Goal: Transaction & Acquisition: Purchase product/service

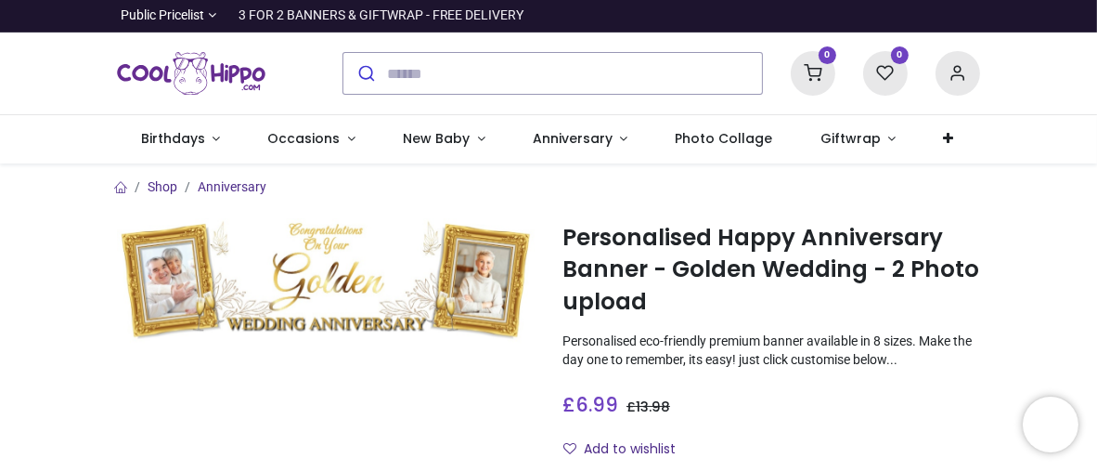
type input "**********"
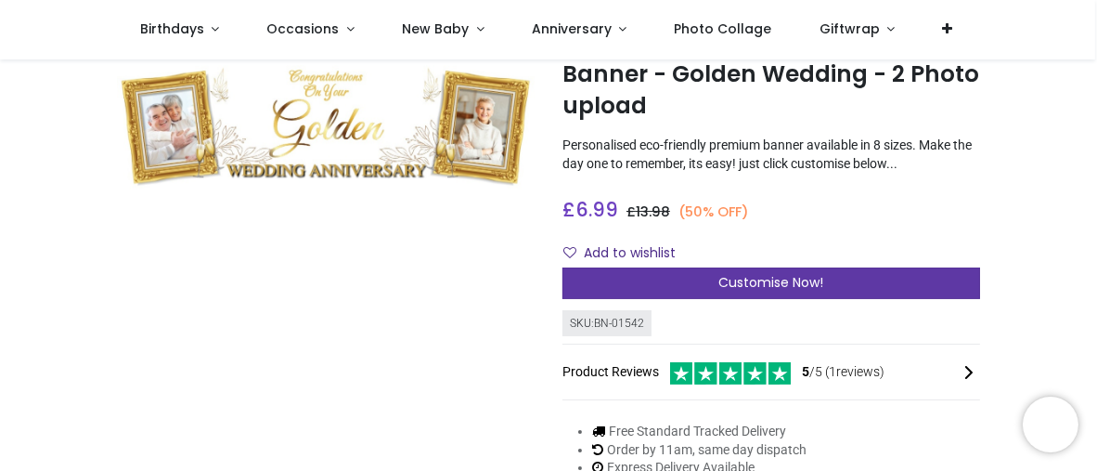
scroll to position [186, 0]
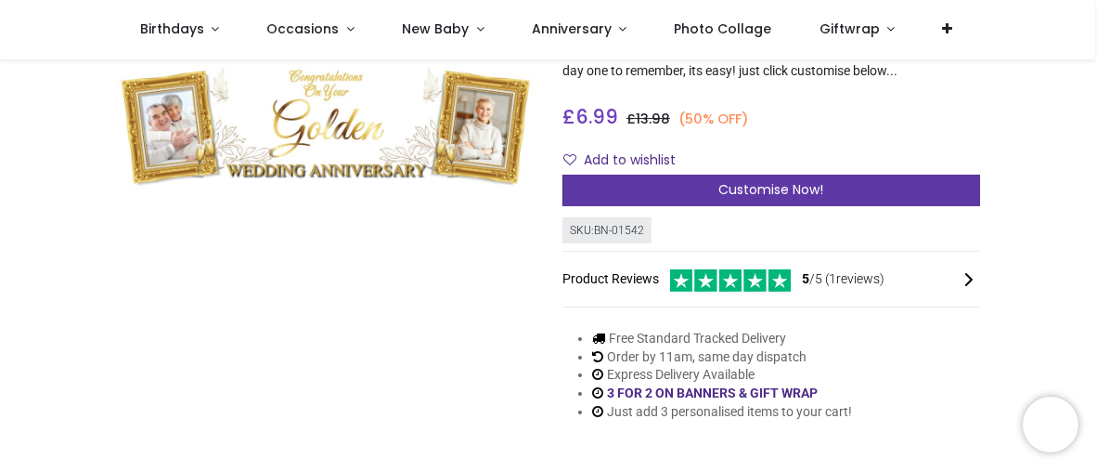
click at [756, 188] on span "Customise Now!" at bounding box center [771, 189] width 105 height 19
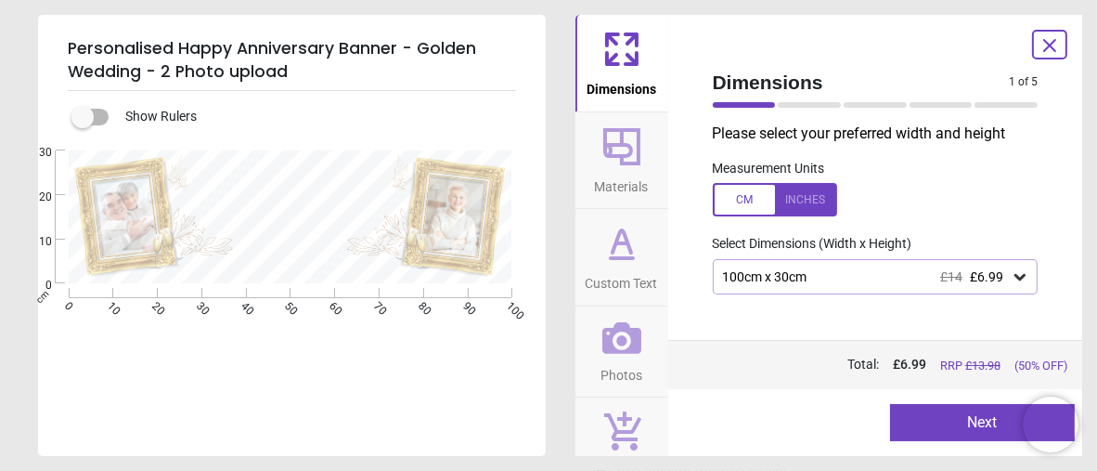
click at [808, 274] on div "100cm x 30cm £14 £6.99" at bounding box center [866, 277] width 290 height 16
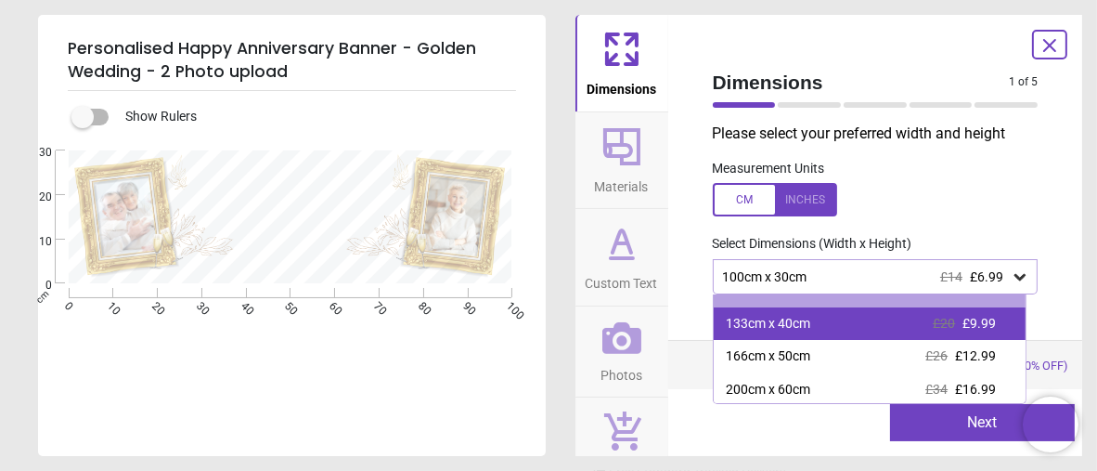
scroll to position [0, 0]
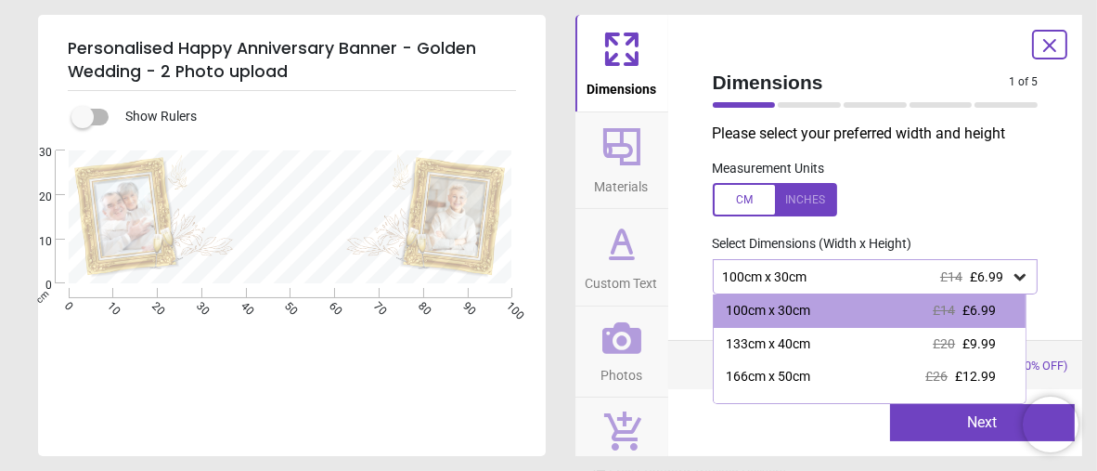
click at [829, 266] on div "100cm x 30cm £14 £6.99" at bounding box center [876, 276] width 326 height 35
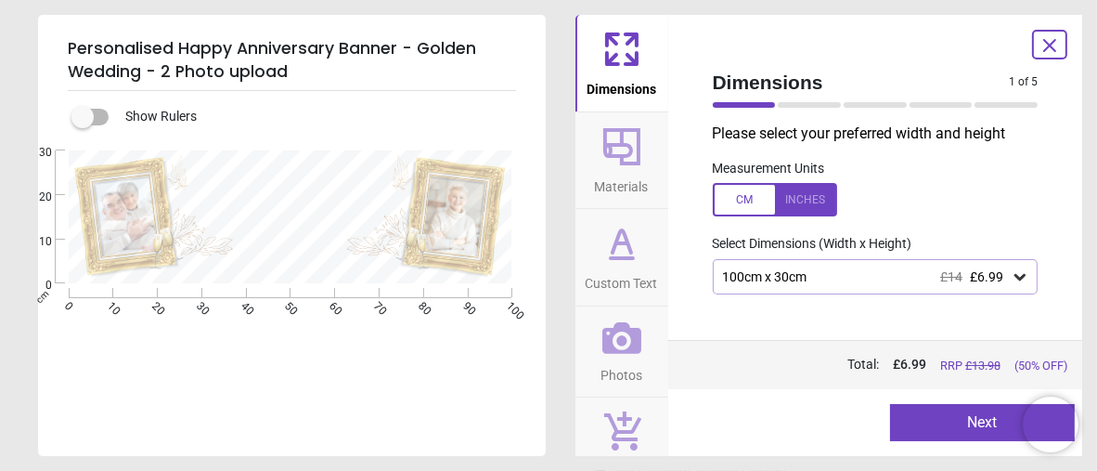
click at [816, 277] on div "100cm x 30cm £14 £6.99" at bounding box center [866, 277] width 290 height 16
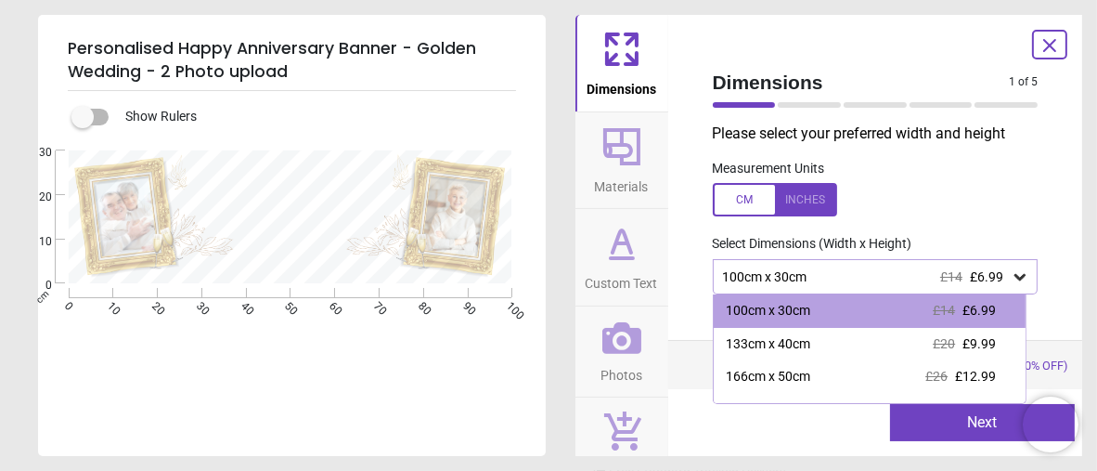
click at [816, 277] on div "100cm x 30cm £14 £6.99" at bounding box center [866, 277] width 290 height 16
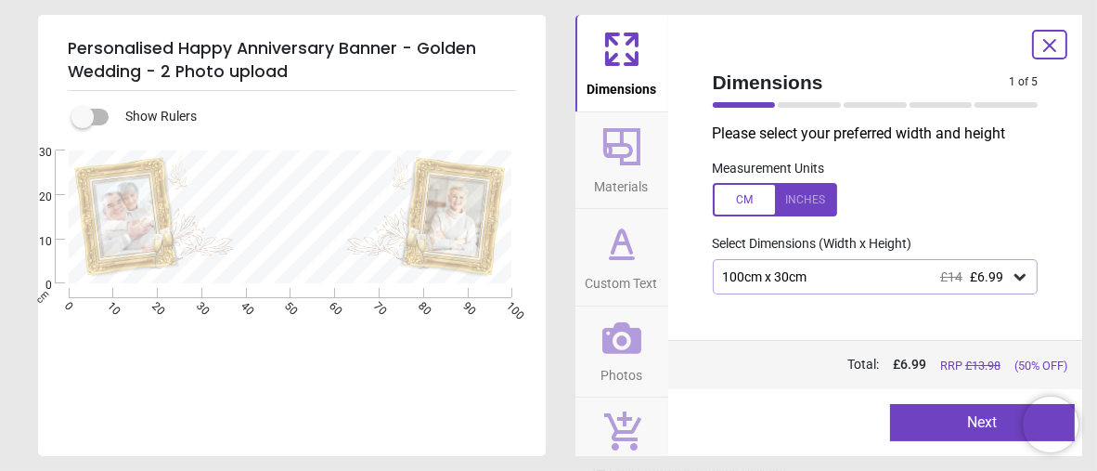
click at [816, 277] on div "100cm x 30cm £14 £6.99" at bounding box center [866, 277] width 290 height 16
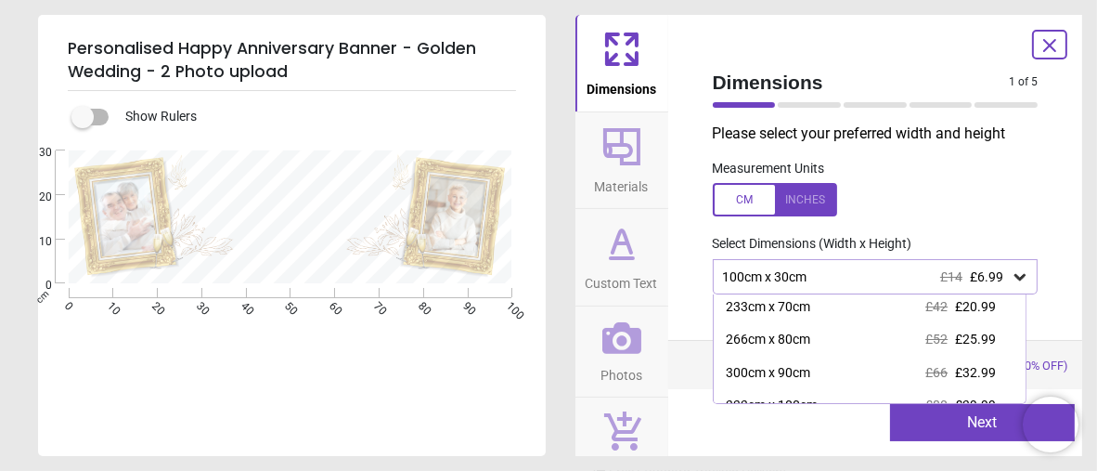
scroll to position [155, 0]
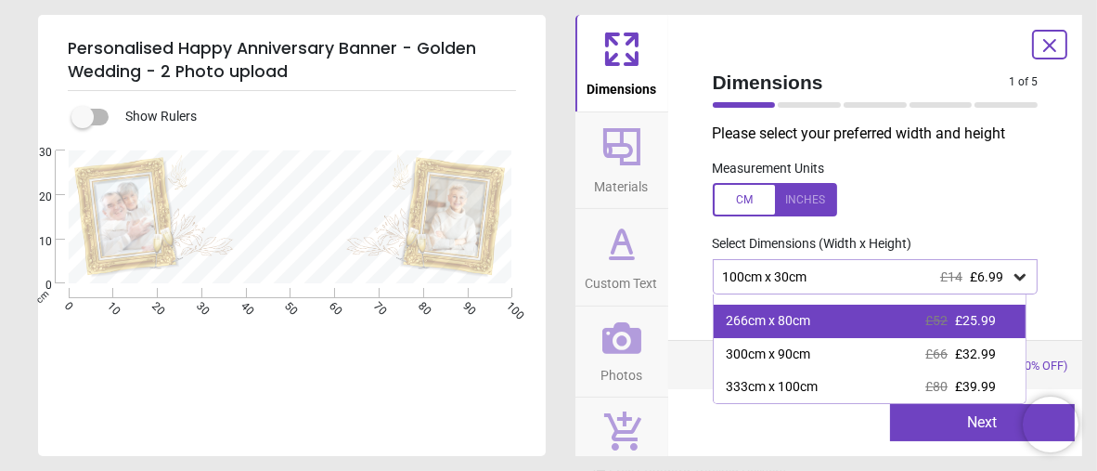
click at [783, 316] on div "266cm x 80cm" at bounding box center [769, 321] width 84 height 19
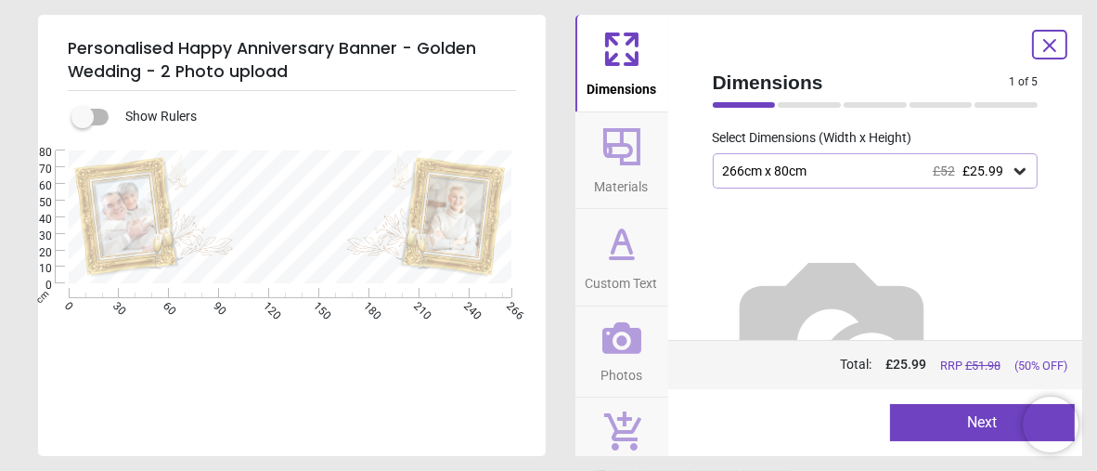
scroll to position [130, 0]
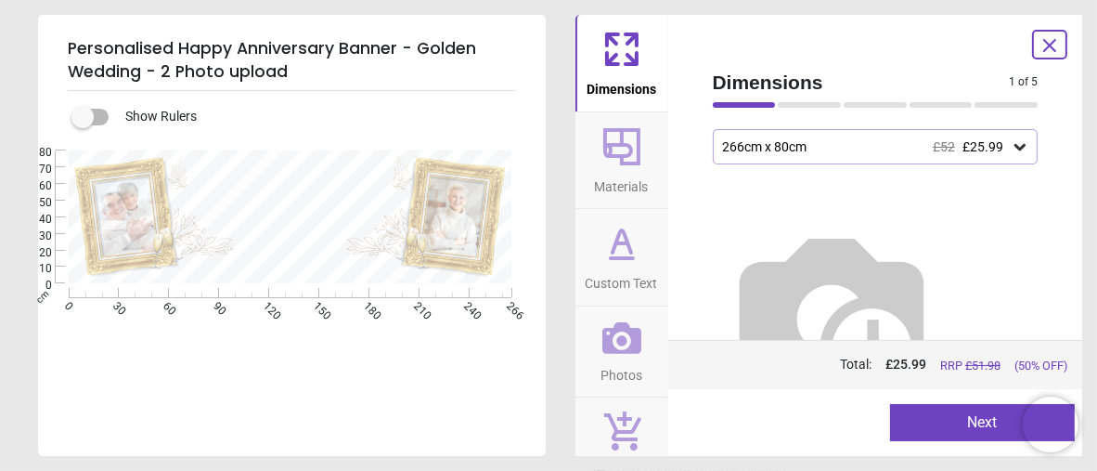
click at [624, 153] on icon at bounding box center [622, 146] width 45 height 45
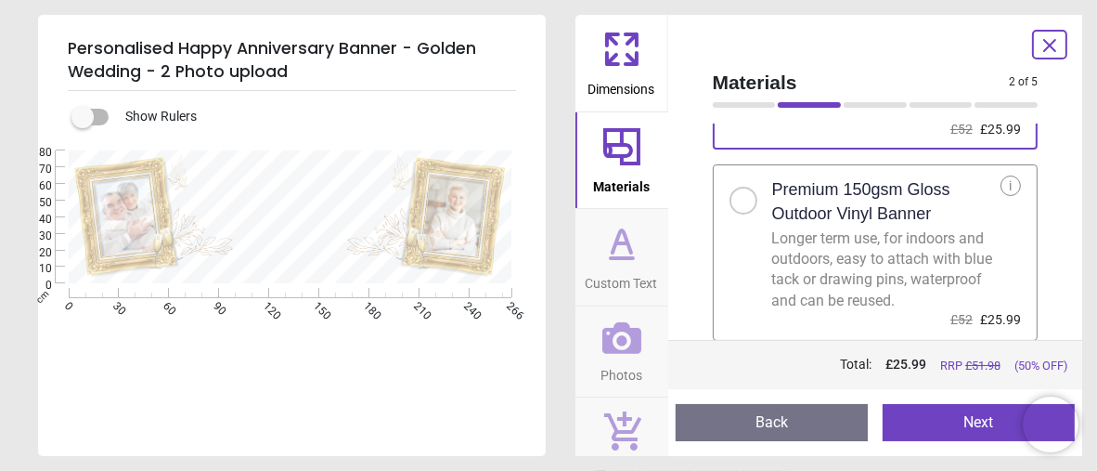
scroll to position [204, 0]
click at [742, 200] on div at bounding box center [743, 200] width 11 height 11
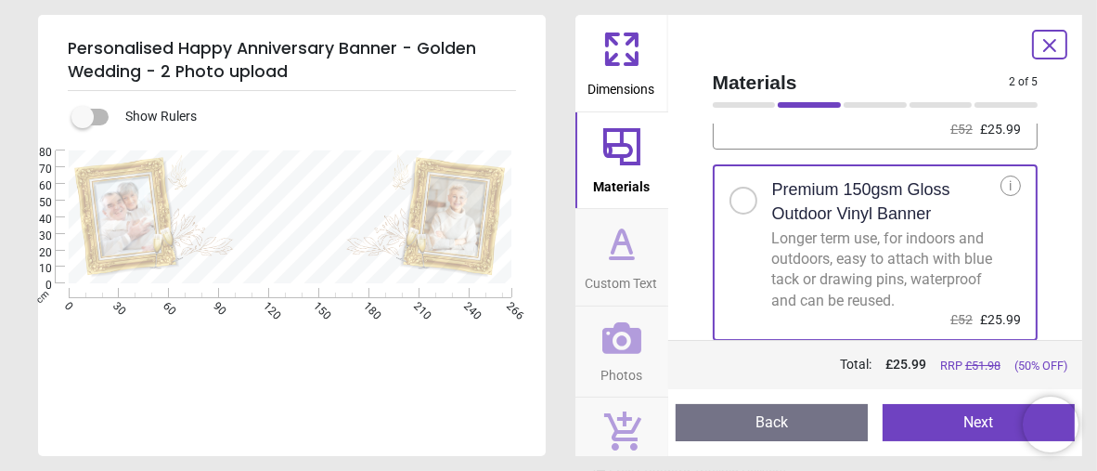
scroll to position [204, 0]
click at [614, 46] on icon at bounding box center [622, 49] width 45 height 45
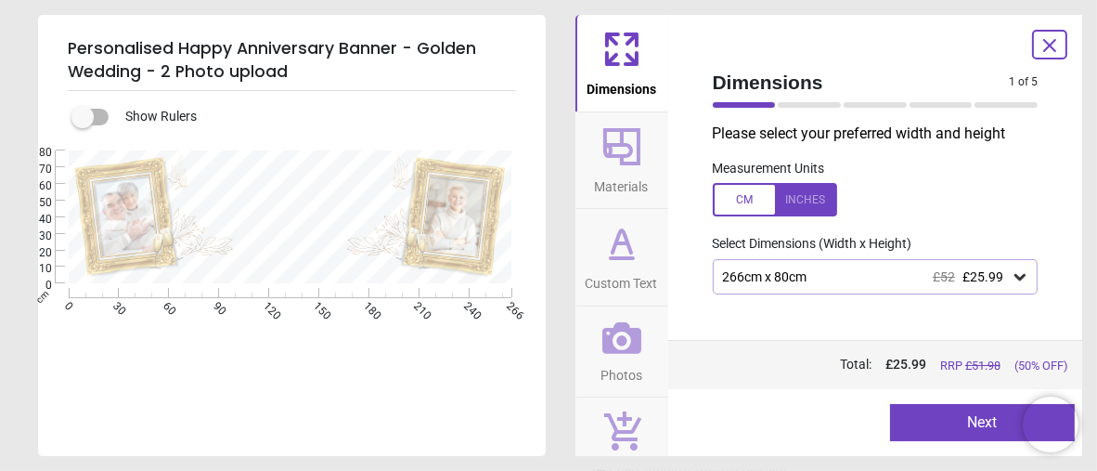
click at [620, 157] on icon at bounding box center [621, 146] width 37 height 37
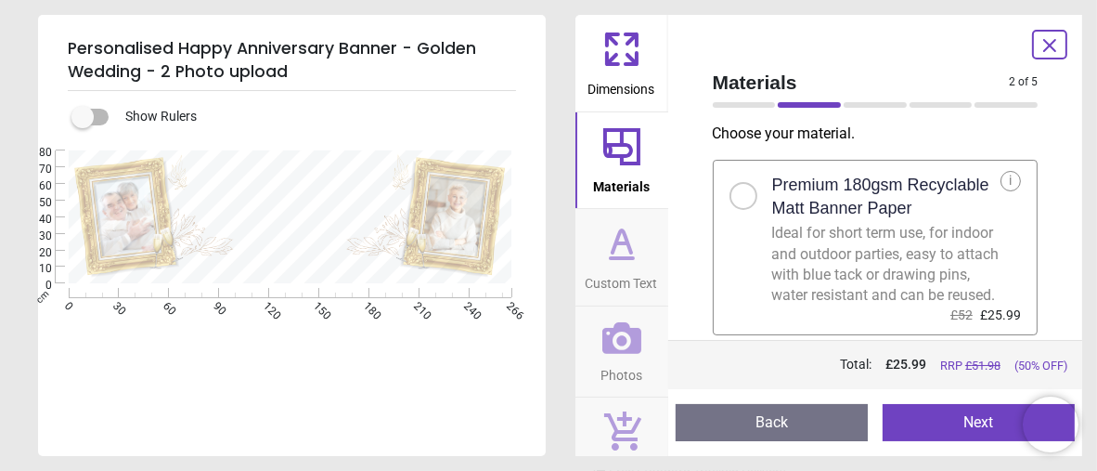
click at [626, 245] on icon at bounding box center [622, 241] width 19 height 22
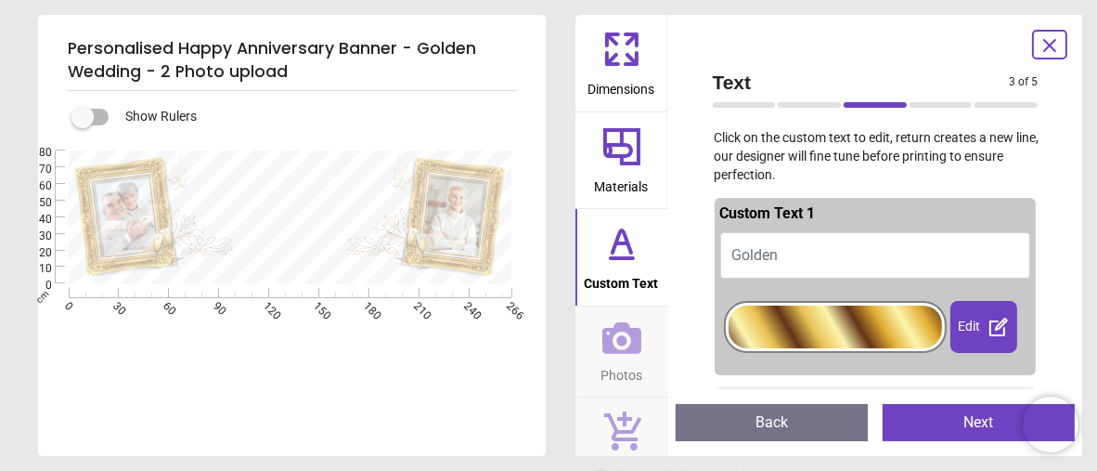
click at [864, 252] on button "Golden" at bounding box center [875, 255] width 311 height 46
click at [634, 153] on icon at bounding box center [622, 146] width 45 height 45
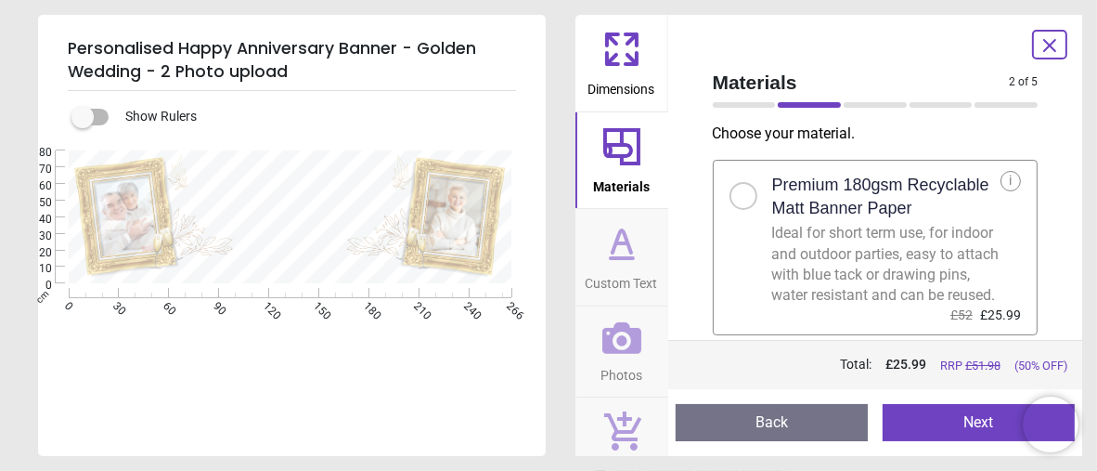
click at [616, 246] on icon at bounding box center [622, 243] width 45 height 45
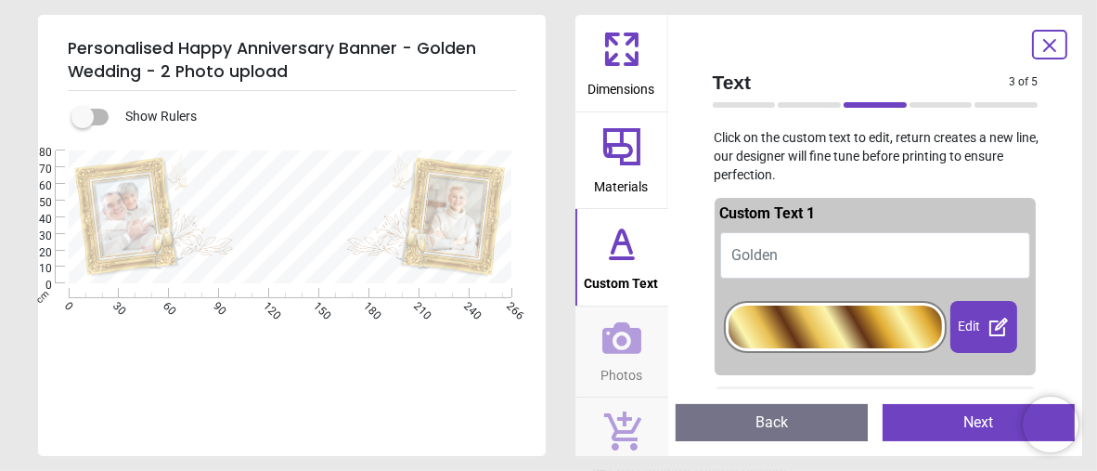
click at [806, 247] on button "Golden" at bounding box center [875, 255] width 311 height 46
click at [970, 324] on div "Edit" at bounding box center [983, 327] width 67 height 52
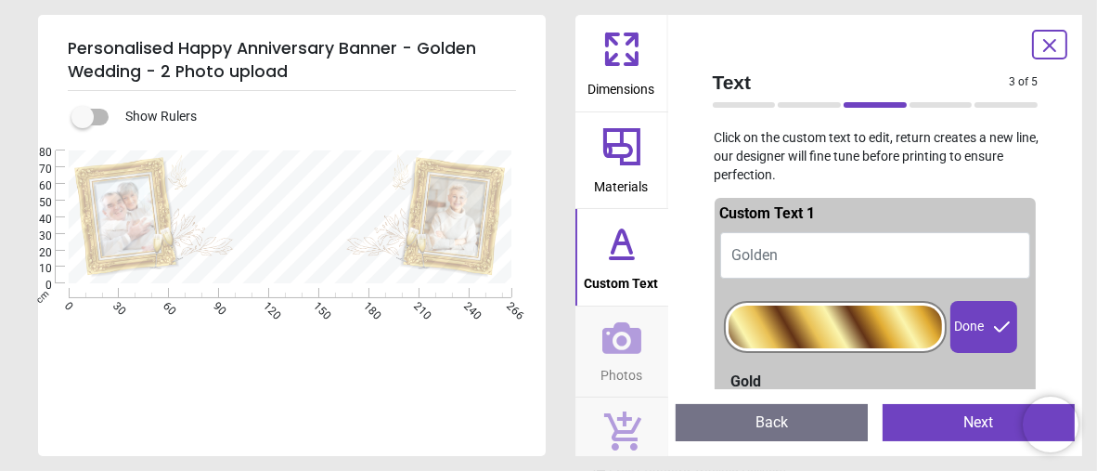
click at [801, 251] on button "Golden" at bounding box center [875, 255] width 311 height 46
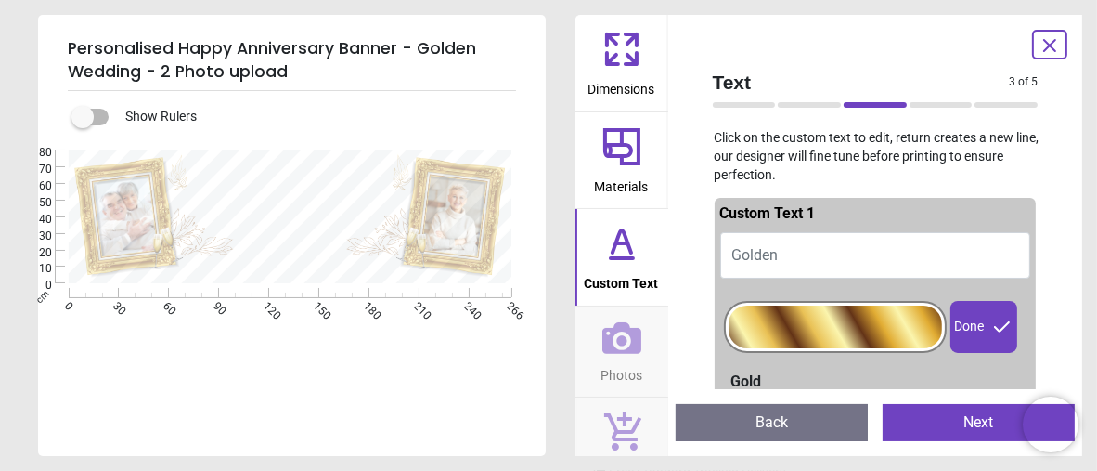
click at [794, 257] on button "Golden" at bounding box center [875, 255] width 311 height 46
click at [760, 254] on span "Golden" at bounding box center [755, 255] width 46 height 18
click at [780, 319] on div at bounding box center [835, 326] width 213 height 43
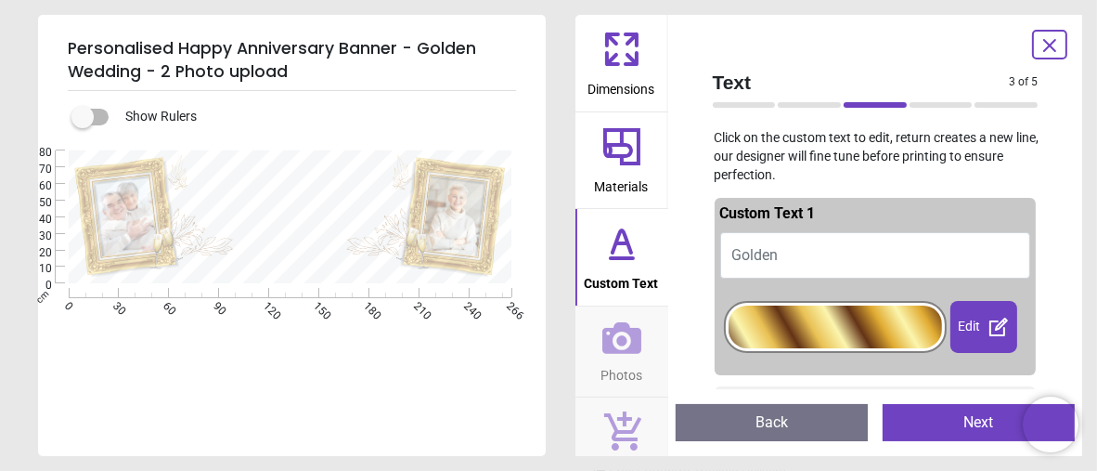
click at [958, 324] on div "Edit" at bounding box center [983, 327] width 67 height 52
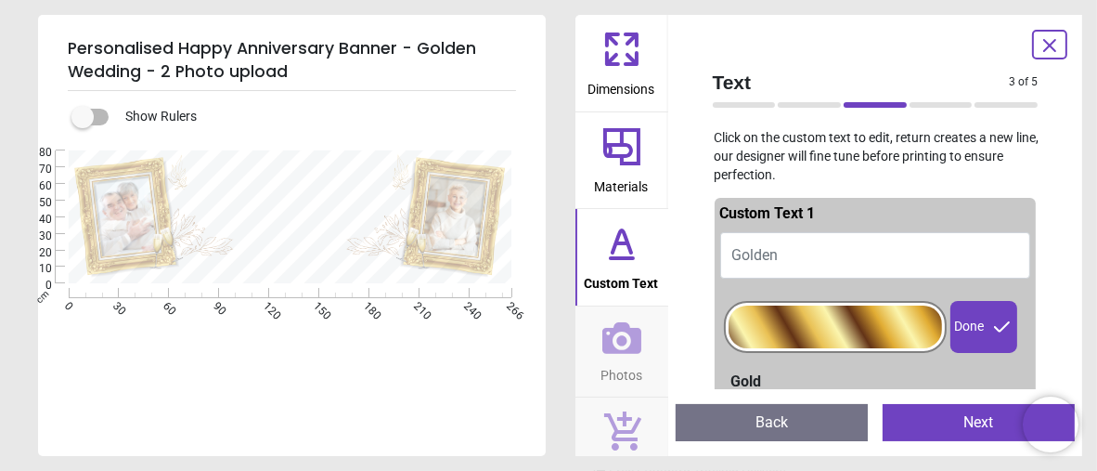
click at [965, 327] on div "Done" at bounding box center [983, 327] width 67 height 52
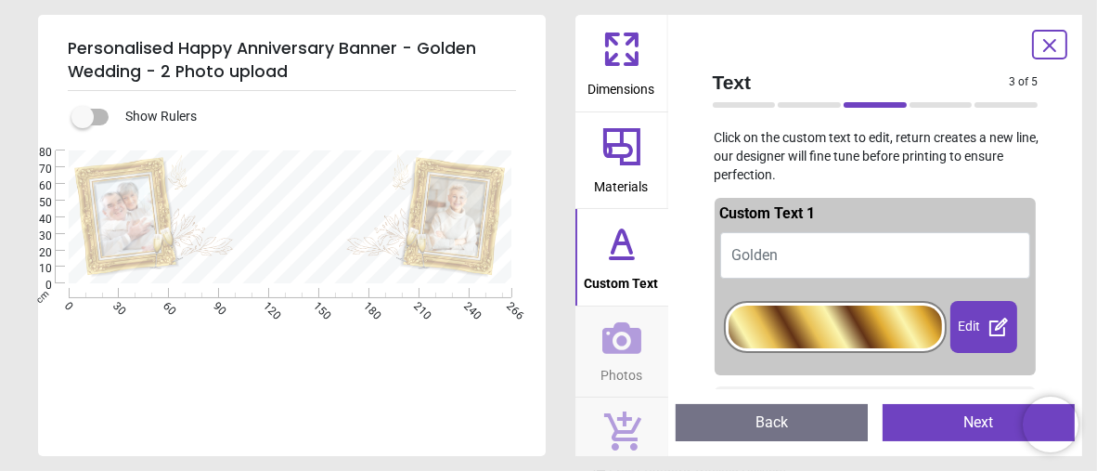
click at [975, 329] on div "Edit" at bounding box center [983, 327] width 67 height 52
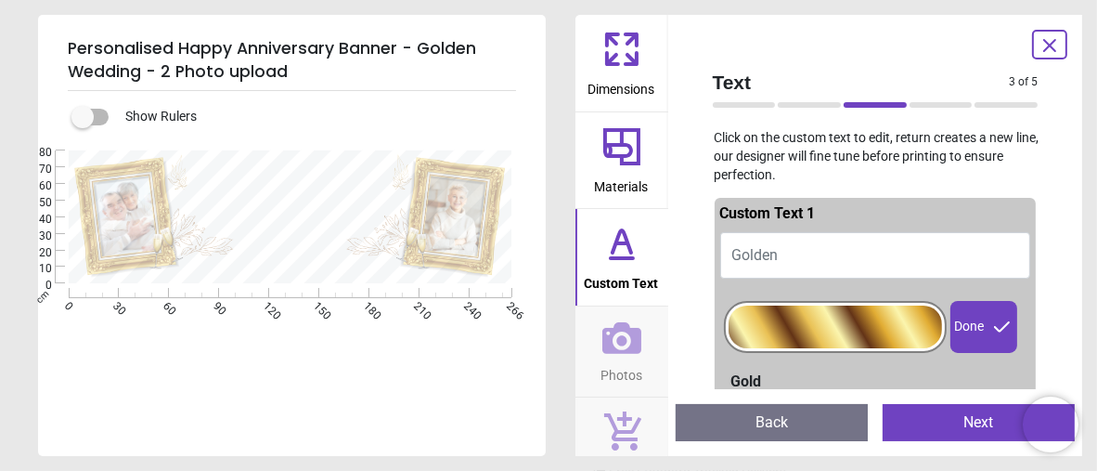
click at [819, 252] on button "Golden" at bounding box center [875, 255] width 311 height 46
click at [768, 249] on span "Golden" at bounding box center [755, 255] width 46 height 18
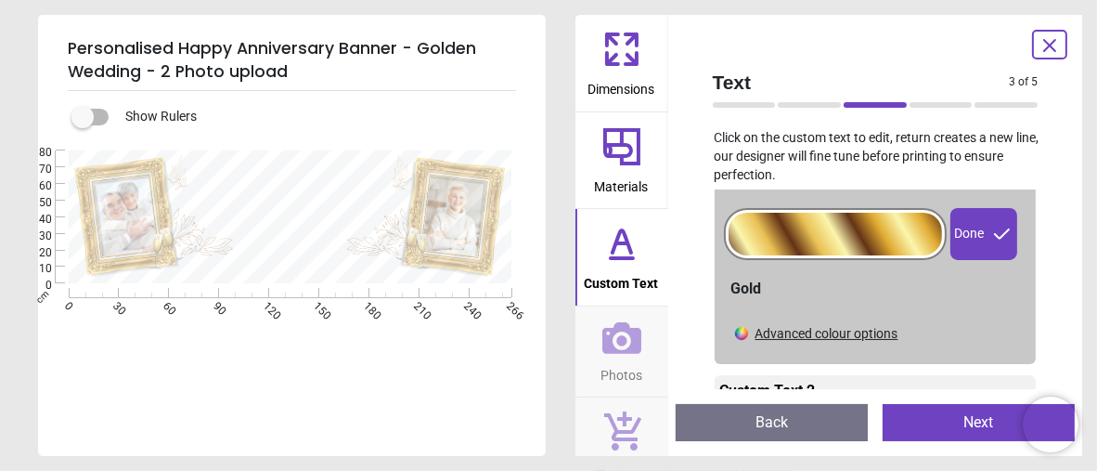
scroll to position [0, 0]
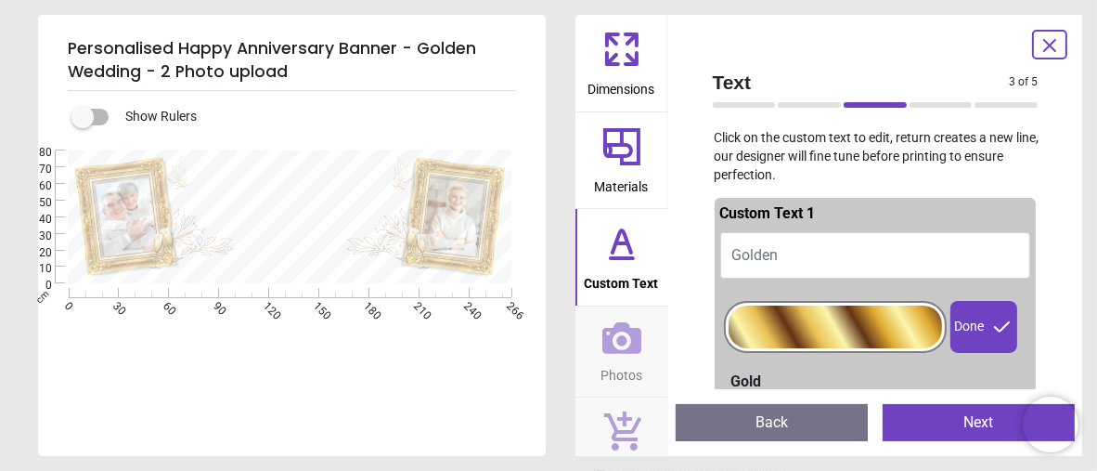
click at [968, 333] on div "Done" at bounding box center [983, 327] width 67 height 52
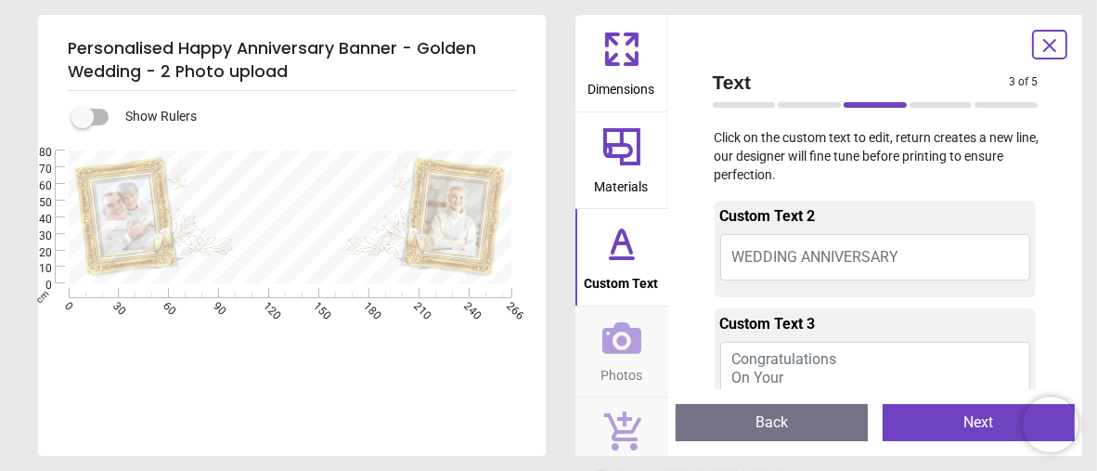
scroll to position [278, 0]
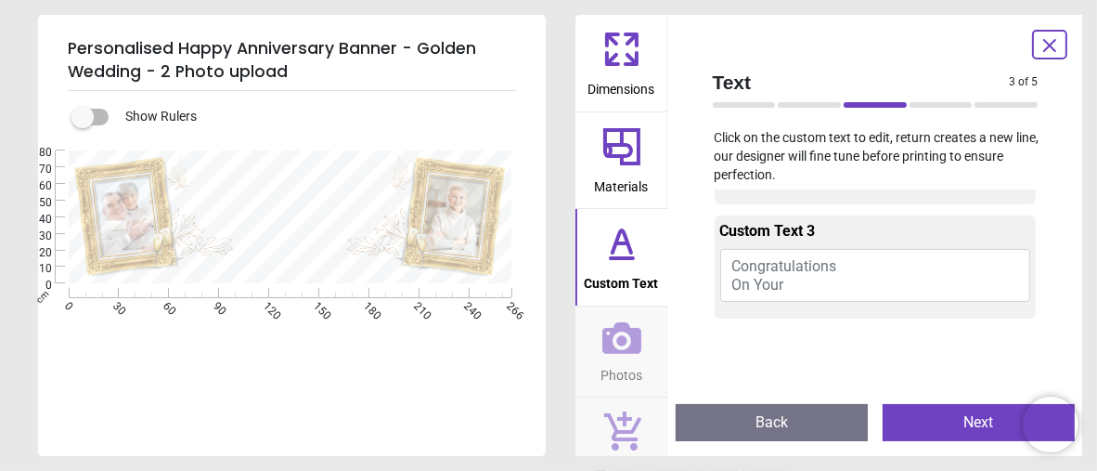
click at [843, 286] on button "Congratulations On Your" at bounding box center [875, 275] width 311 height 52
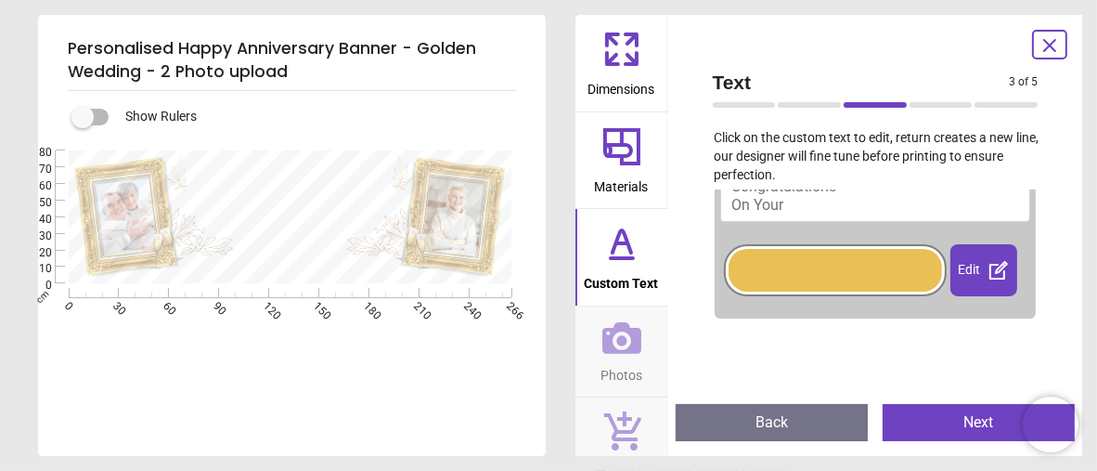
scroll to position [199, 0]
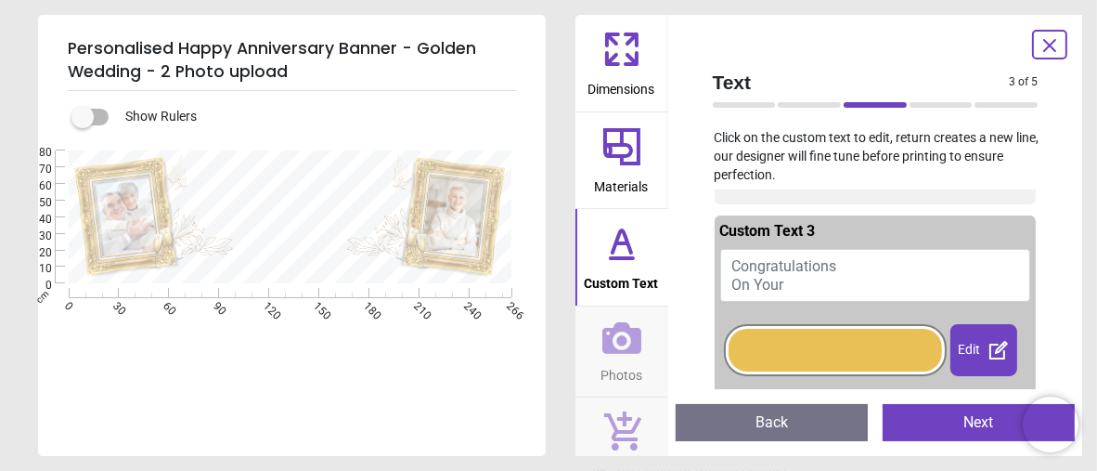
click at [822, 261] on span "Congratulations On Your" at bounding box center [784, 274] width 105 height 35
click at [316, 174] on textarea at bounding box center [291, 171] width 209 height 16
click at [838, 264] on button "Congratulations On Your" at bounding box center [875, 275] width 311 height 52
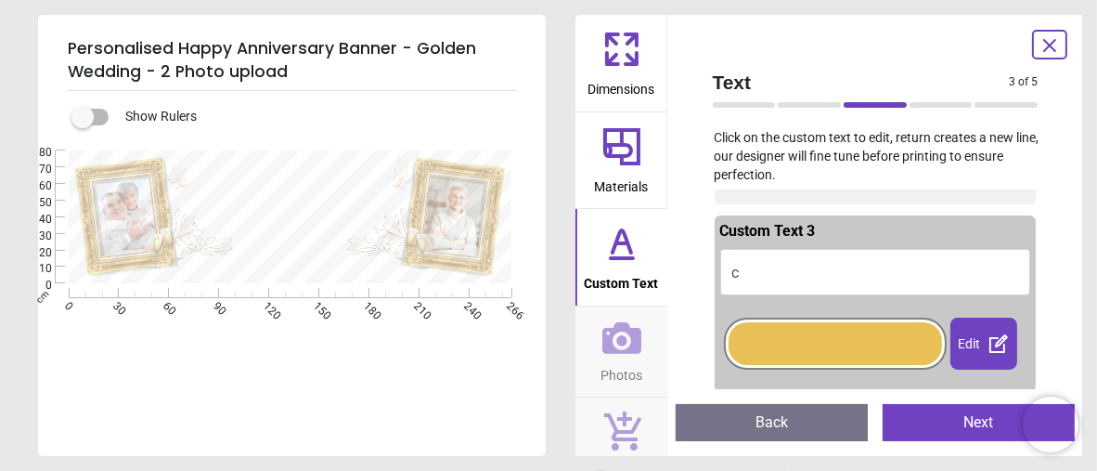
type textarea "*"
click at [755, 274] on button "c" at bounding box center [875, 272] width 311 height 46
click at [755, 269] on button "c" at bounding box center [875, 272] width 311 height 46
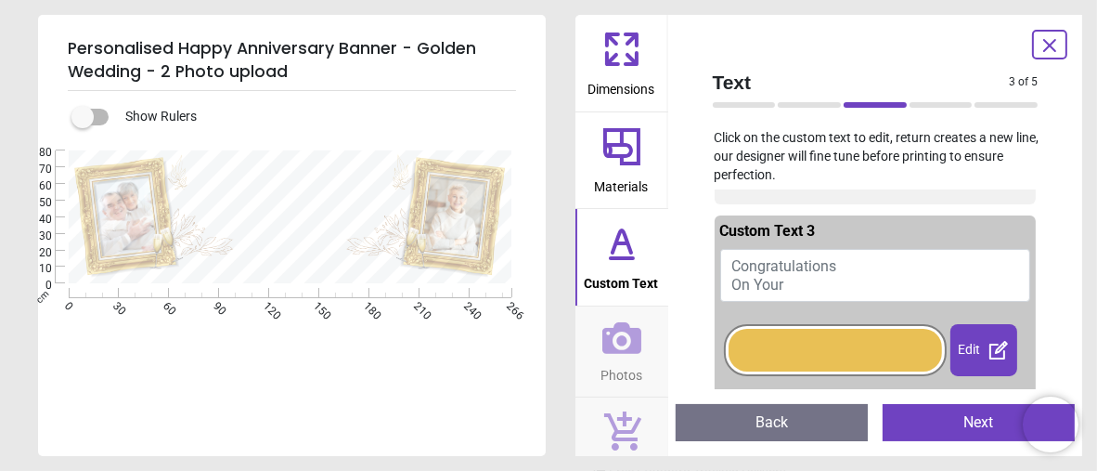
click at [751, 261] on span "Congratulations On Your" at bounding box center [784, 274] width 105 height 35
click at [776, 262] on span "Congratulations On Your" at bounding box center [784, 274] width 105 height 35
click at [843, 272] on button "Congratulations On Your" at bounding box center [875, 275] width 311 height 52
click at [763, 260] on span "Congratulations On Your" at bounding box center [784, 274] width 105 height 35
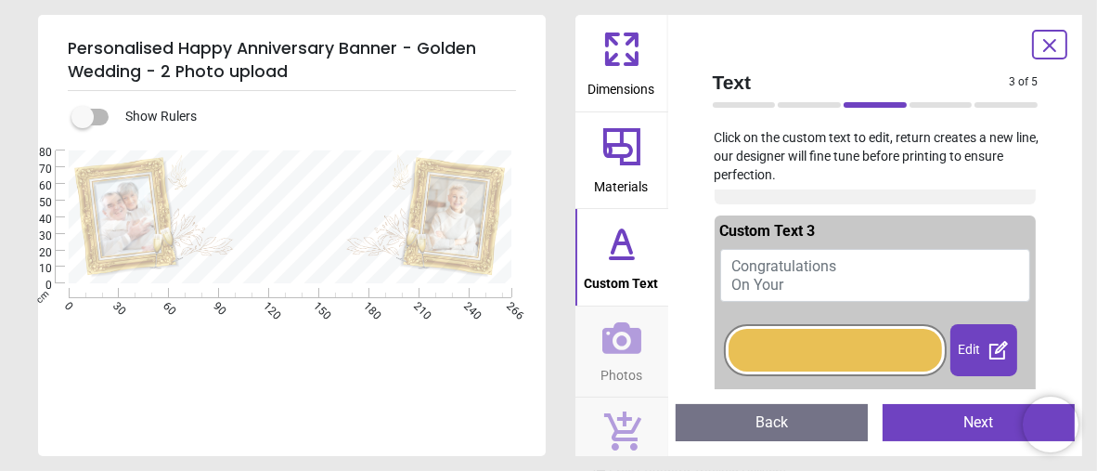
type textarea "*"
type textarea "**********"
click at [858, 343] on div at bounding box center [835, 350] width 213 height 43
click at [978, 348] on div "Done" at bounding box center [983, 350] width 67 height 52
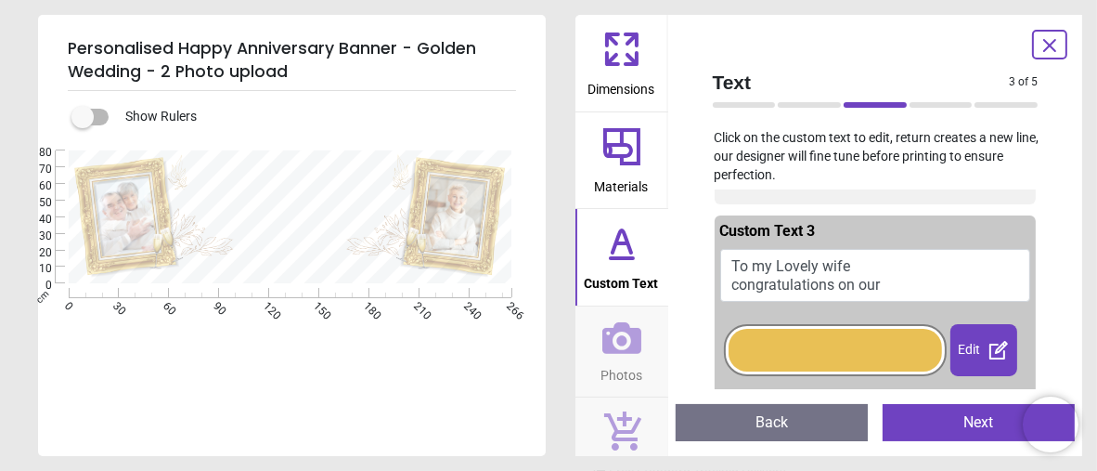
click at [884, 352] on div at bounding box center [835, 350] width 213 height 43
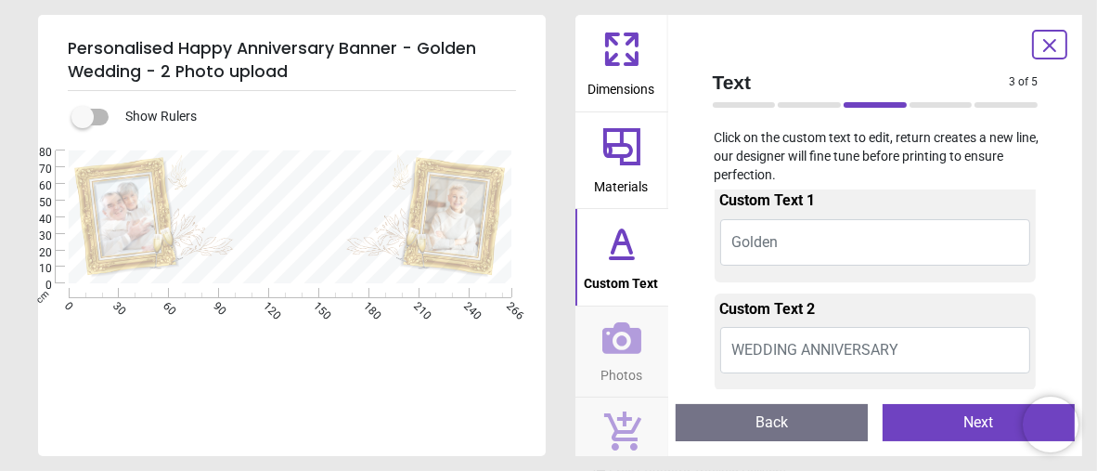
scroll to position [106, 0]
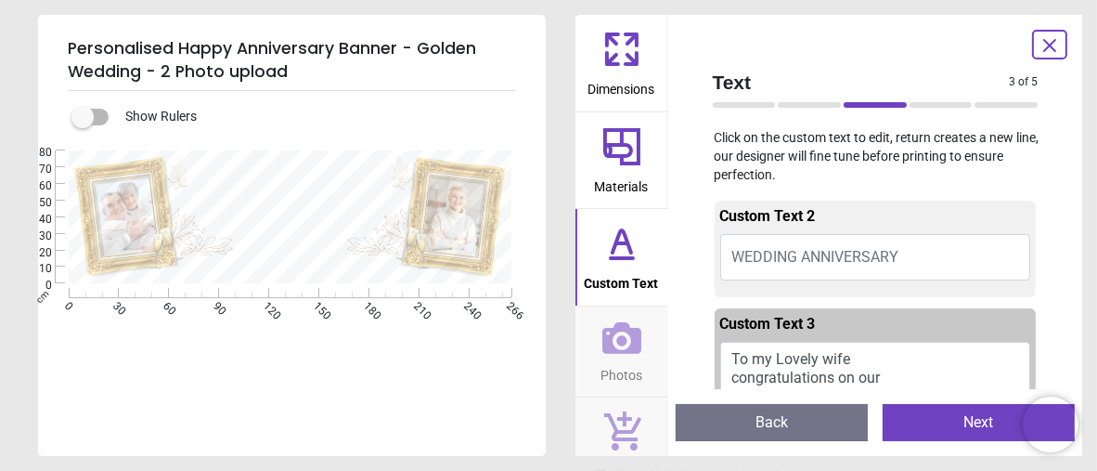
click at [894, 252] on span "WEDDING ANNIVERSARY" at bounding box center [815, 257] width 167 height 18
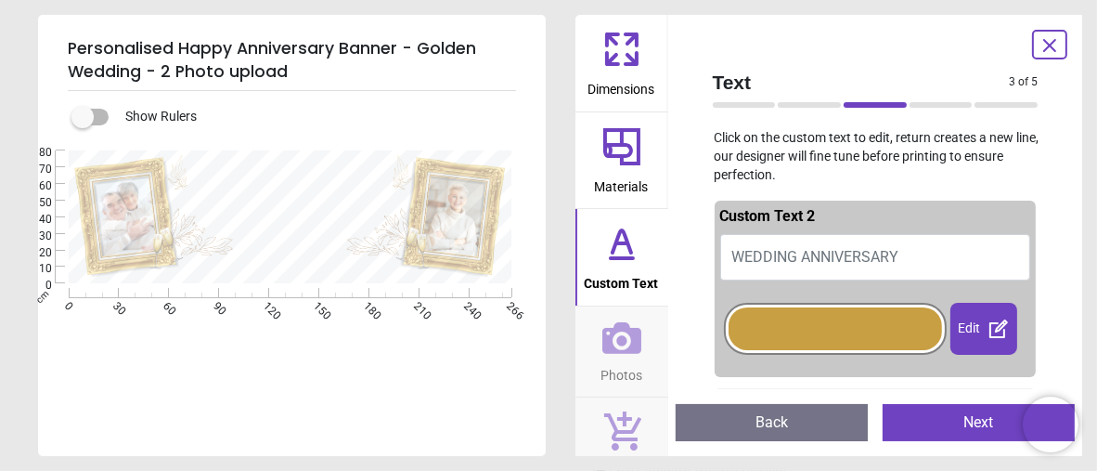
click at [928, 247] on button "WEDDING ANNIVERSARY" at bounding box center [875, 257] width 311 height 46
click at [870, 331] on div at bounding box center [835, 328] width 213 height 43
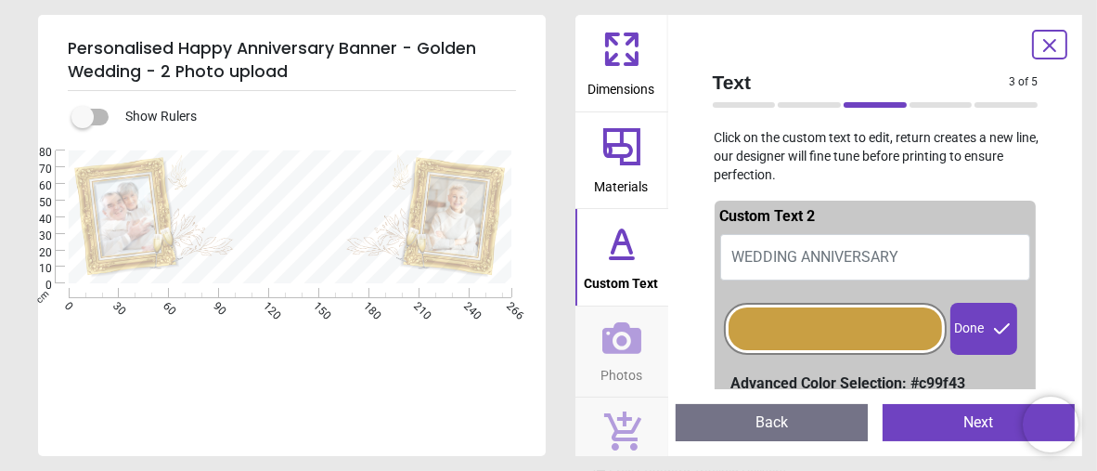
click at [905, 247] on button "WEDDING ANNIVERSARY" at bounding box center [875, 257] width 311 height 46
click at [809, 324] on div at bounding box center [835, 328] width 213 height 43
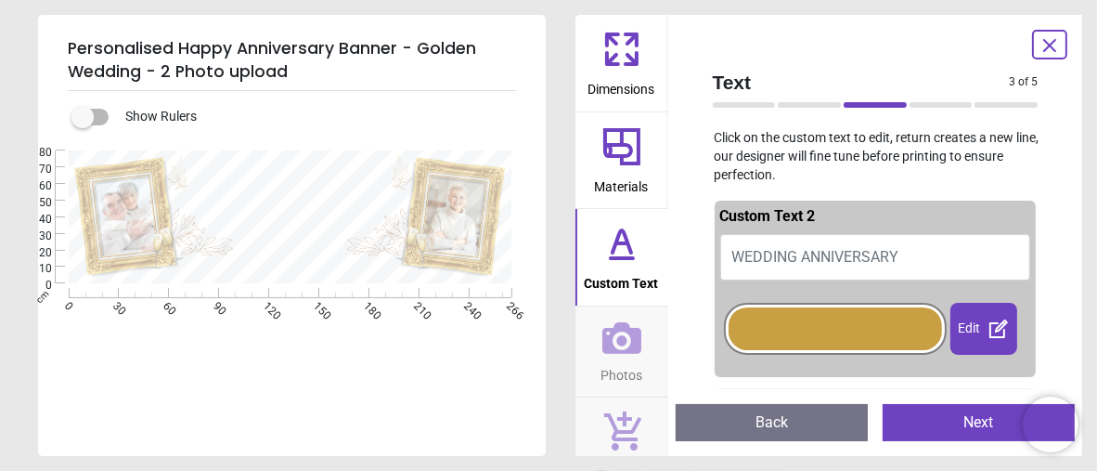
click at [949, 173] on p "Click on the custom text to edit, return creates a new line, our designer will …" at bounding box center [875, 156] width 355 height 55
click at [964, 329] on div "Edit" at bounding box center [983, 329] width 67 height 52
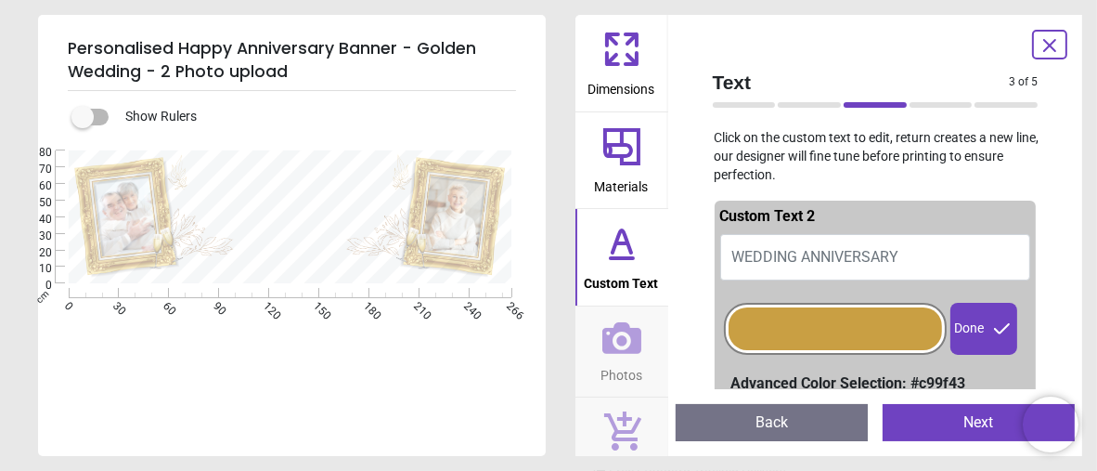
click at [875, 317] on div at bounding box center [835, 328] width 213 height 43
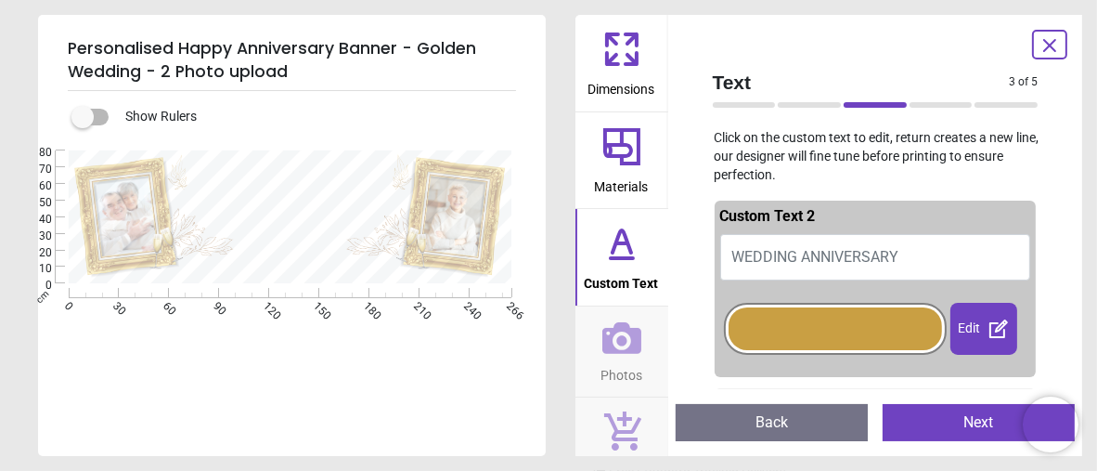
click at [240, 342] on div "**********" at bounding box center [290, 385] width 504 height 471
click at [309, 264] on textarea at bounding box center [291, 263] width 217 height 18
click at [909, 246] on button "WEDDING ANNIVERSARY" at bounding box center [875, 257] width 311 height 46
click at [968, 329] on div "Edit" at bounding box center [983, 329] width 67 height 52
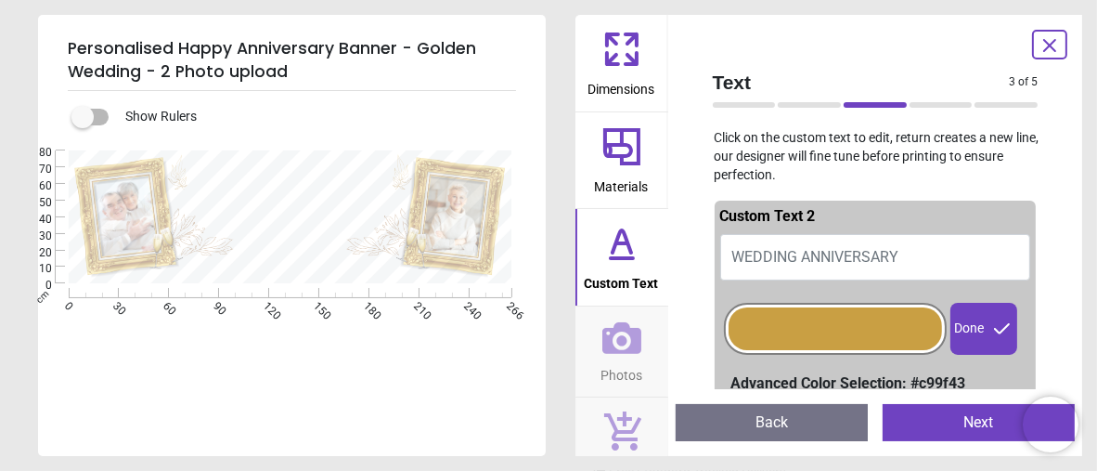
click at [962, 329] on div "Done" at bounding box center [983, 329] width 67 height 52
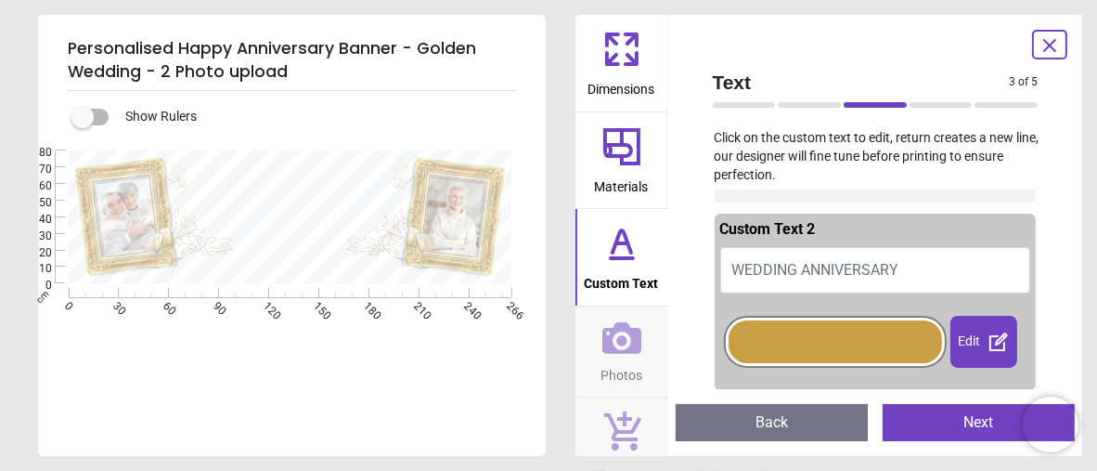
scroll to position [0, 0]
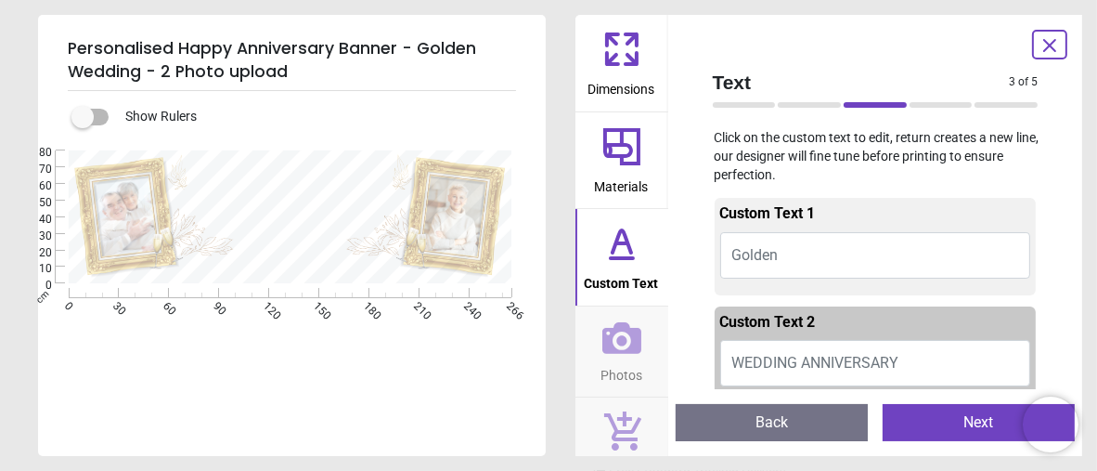
click at [448, 331] on div "**********" at bounding box center [290, 385] width 504 height 471
click at [820, 251] on button "Golden" at bounding box center [875, 255] width 311 height 46
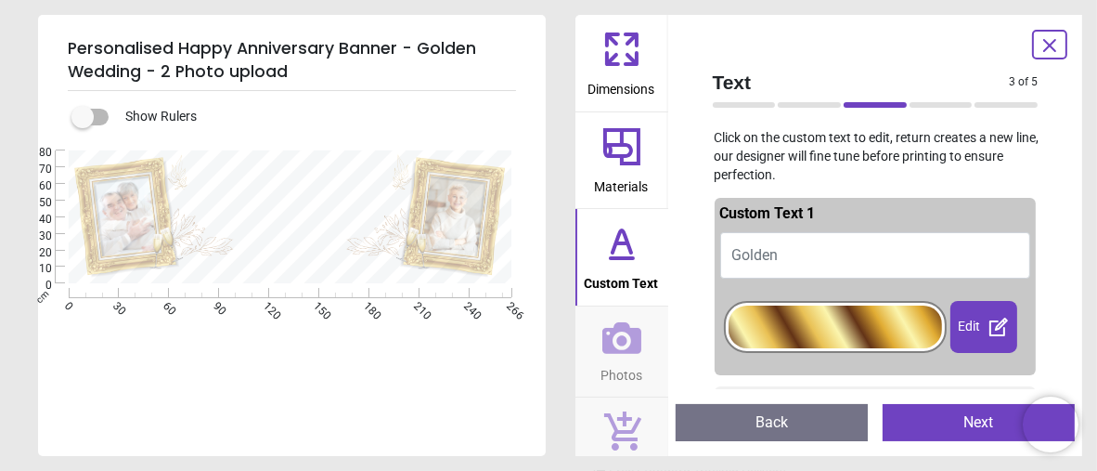
click at [445, 343] on div "**********" at bounding box center [290, 385] width 504 height 471
click at [842, 329] on div at bounding box center [835, 326] width 213 height 43
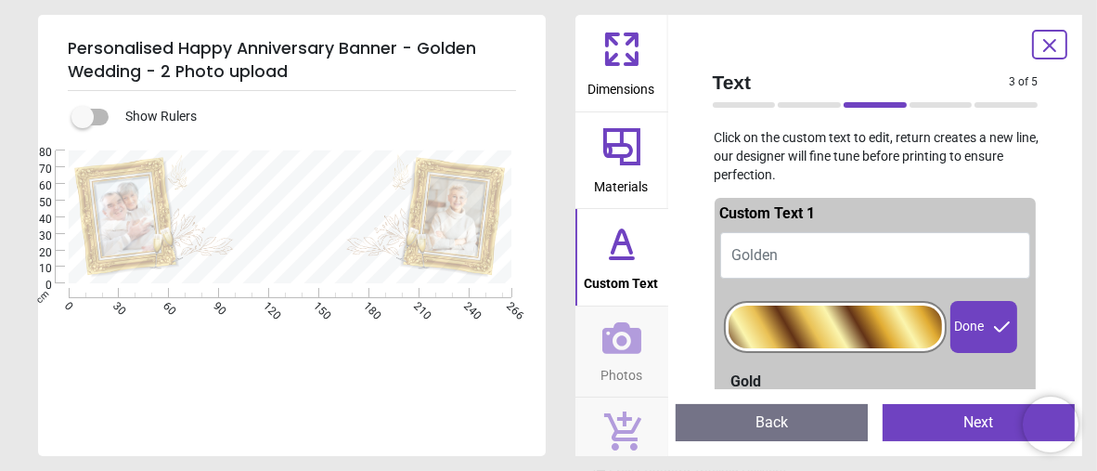
click at [364, 373] on div "**********" at bounding box center [290, 385] width 504 height 471
click at [613, 338] on icon at bounding box center [621, 337] width 39 height 39
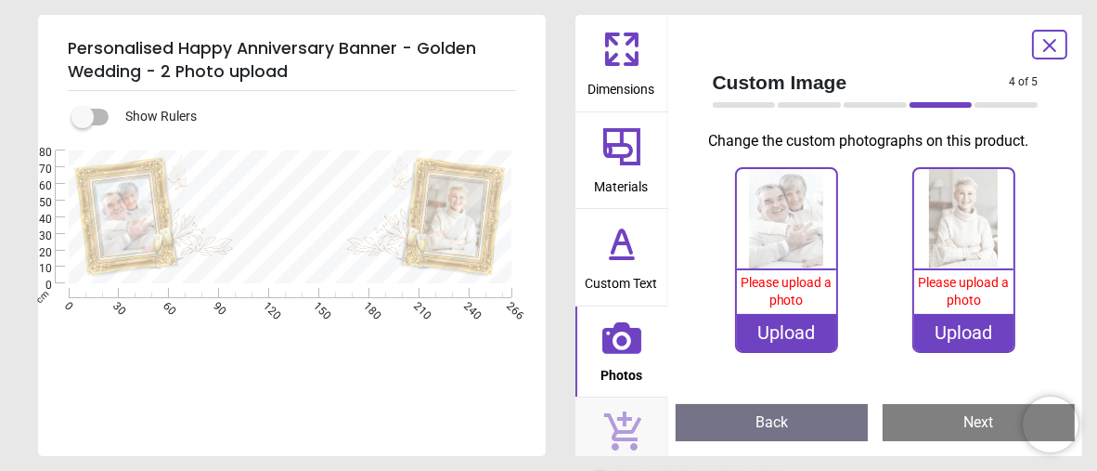
click at [785, 329] on div "Upload" at bounding box center [786, 332] width 99 height 37
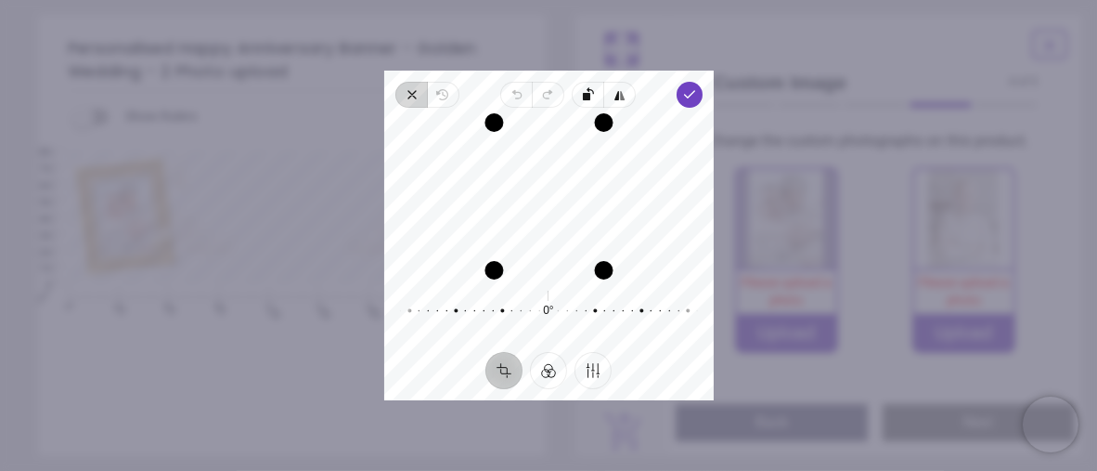
click at [412, 93] on icon "button" at bounding box center [412, 94] width 15 height 15
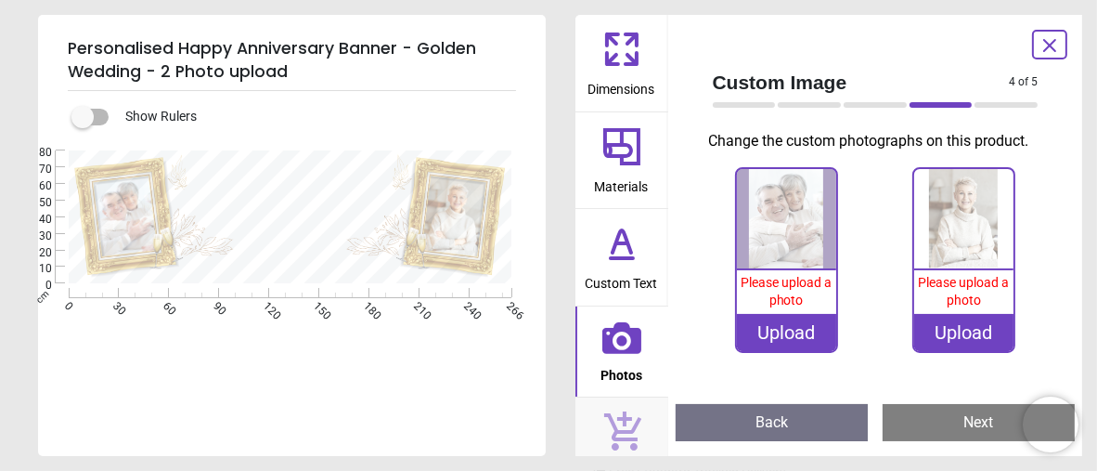
click at [780, 332] on div "Upload" at bounding box center [786, 332] width 99 height 37
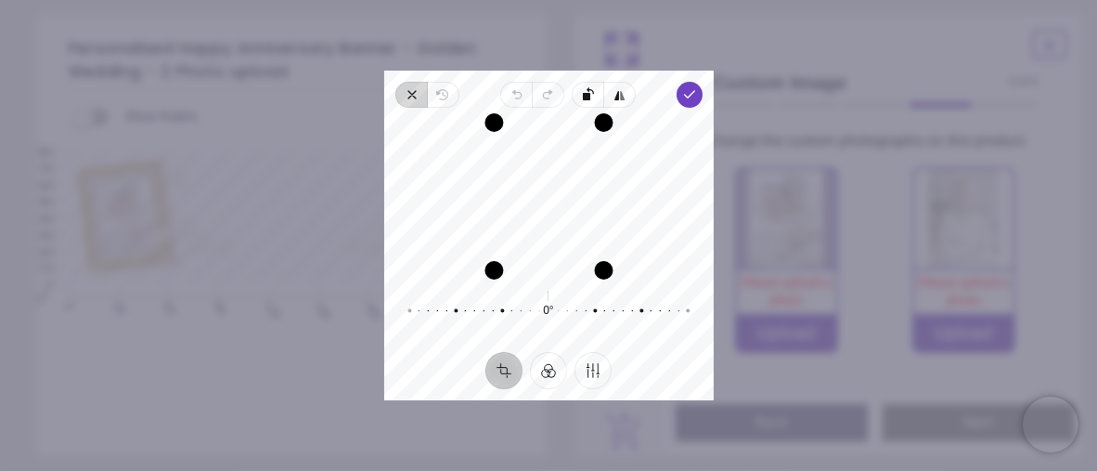
click at [413, 90] on icon "button" at bounding box center [412, 94] width 15 height 15
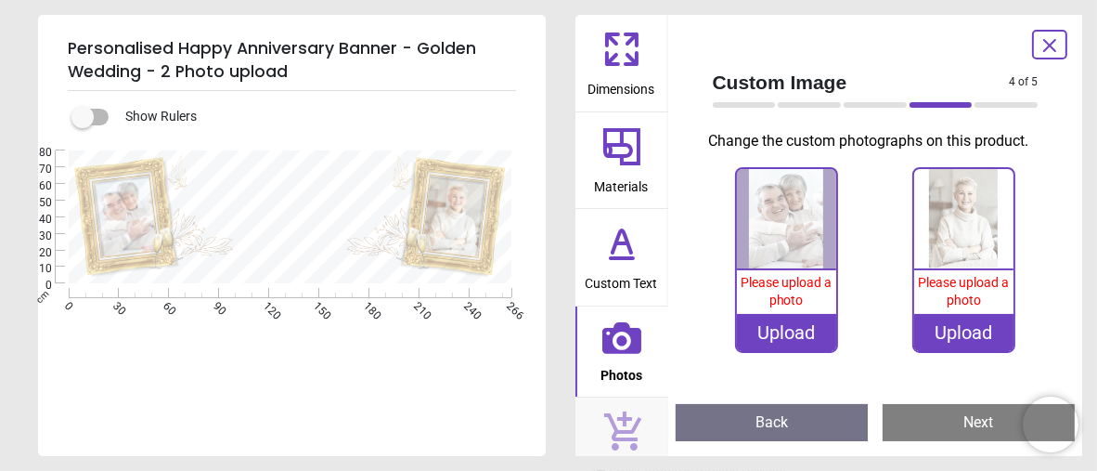
click at [785, 335] on div "Upload" at bounding box center [786, 332] width 99 height 37
click at [787, 331] on div "Upload" at bounding box center [786, 332] width 99 height 37
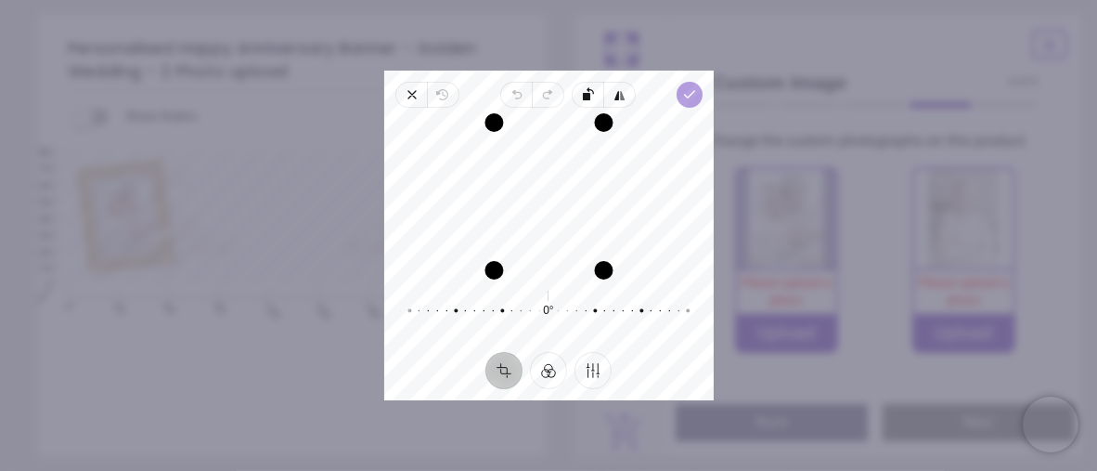
click at [683, 92] on icon "button" at bounding box center [688, 94] width 15 height 15
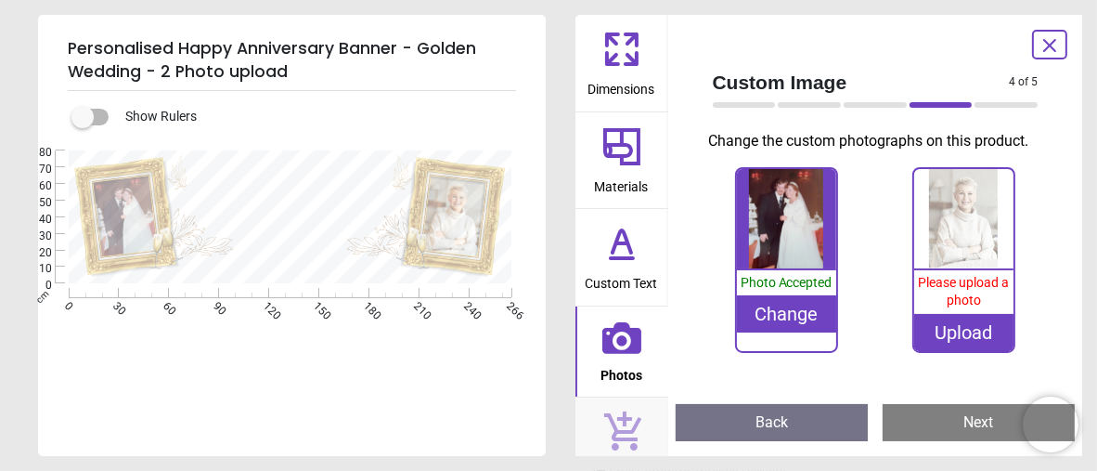
click at [128, 223] on image at bounding box center [125, 216] width 67 height 83
click at [776, 425] on button "Back" at bounding box center [772, 422] width 192 height 37
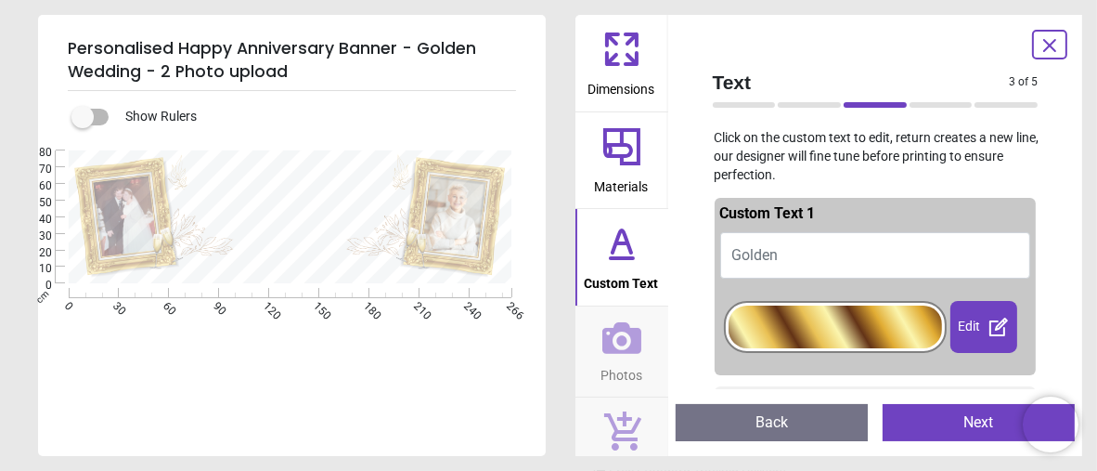
click at [985, 416] on button "Next" at bounding box center [979, 422] width 192 height 37
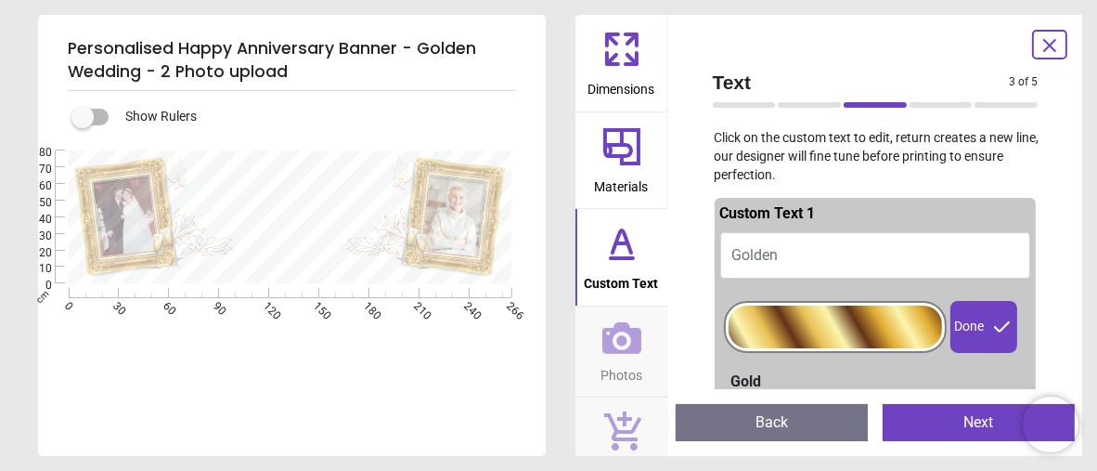
scroll to position [1, 0]
click at [833, 322] on div at bounding box center [835, 326] width 213 height 43
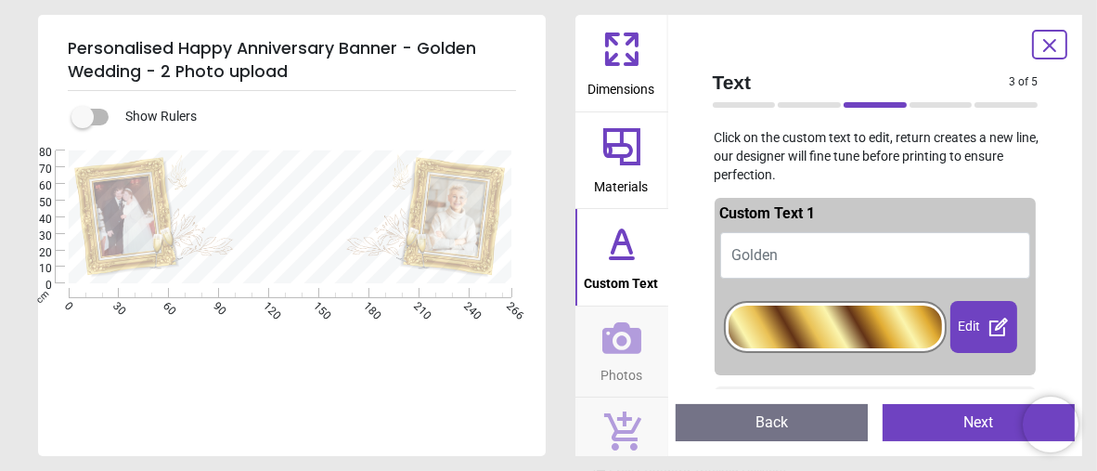
click at [976, 327] on div "Edit" at bounding box center [983, 327] width 67 height 52
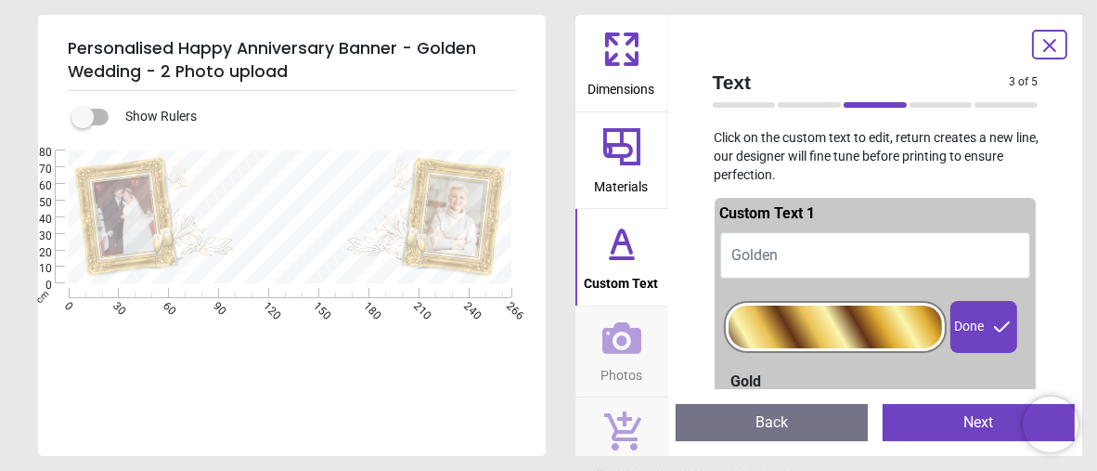
click at [837, 234] on button "Golden" at bounding box center [875, 255] width 311 height 46
click at [965, 329] on div "Done" at bounding box center [983, 327] width 67 height 52
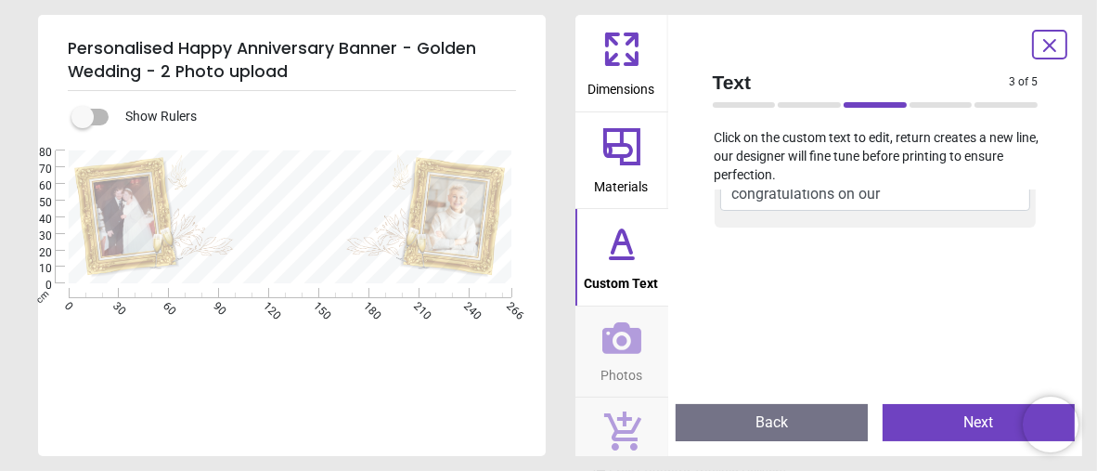
scroll to position [278, 0]
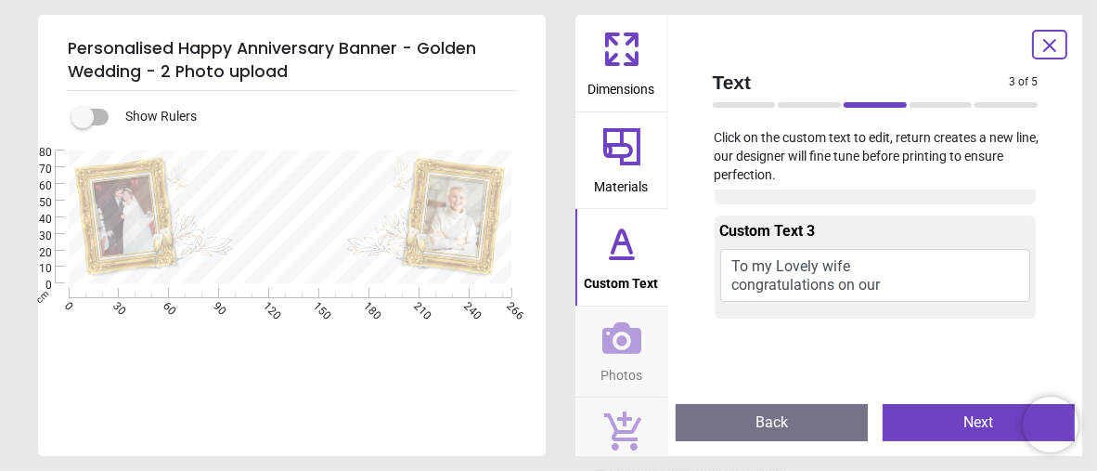
click at [624, 344] on icon at bounding box center [621, 338] width 39 height 32
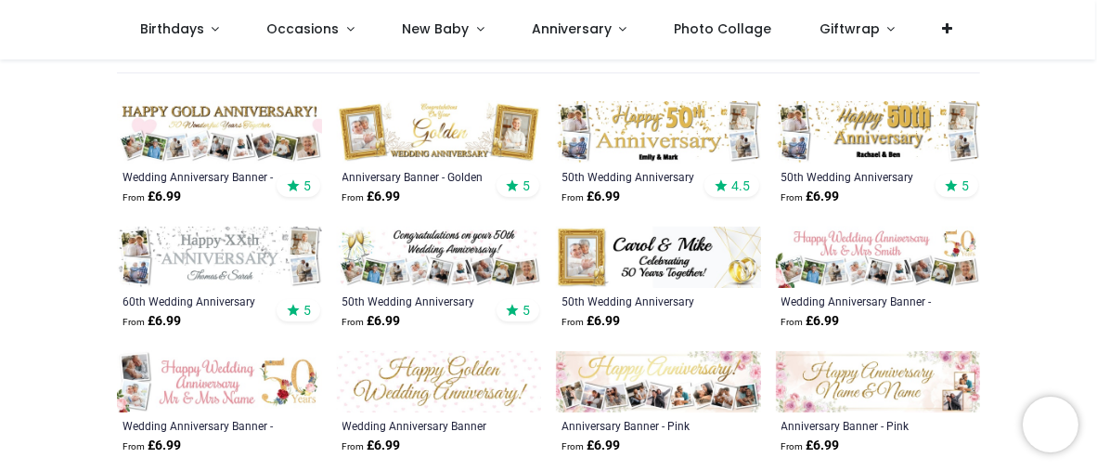
scroll to position [371, 0]
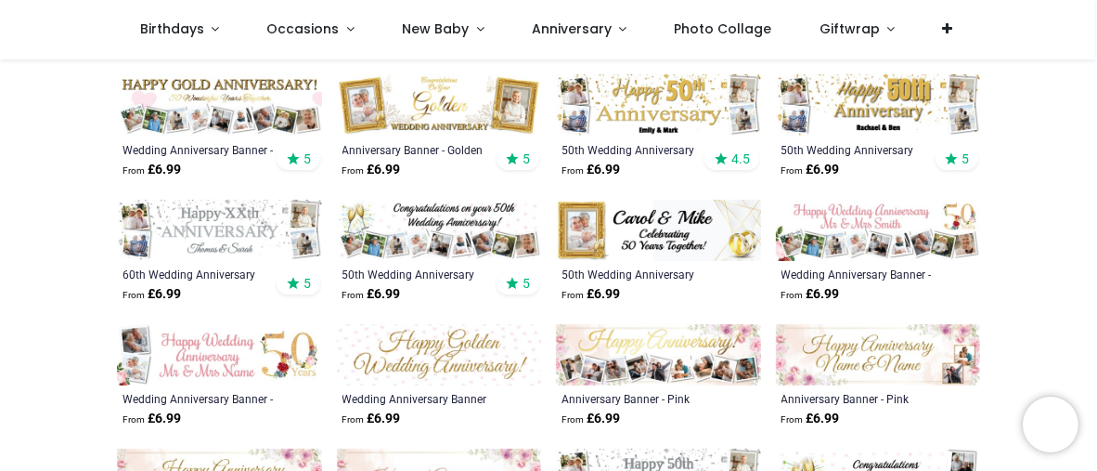
click at [376, 263] on div "50th Wedding Anniversary Banner - Champagne Design From £ 6.99 5" at bounding box center [439, 285] width 205 height 48
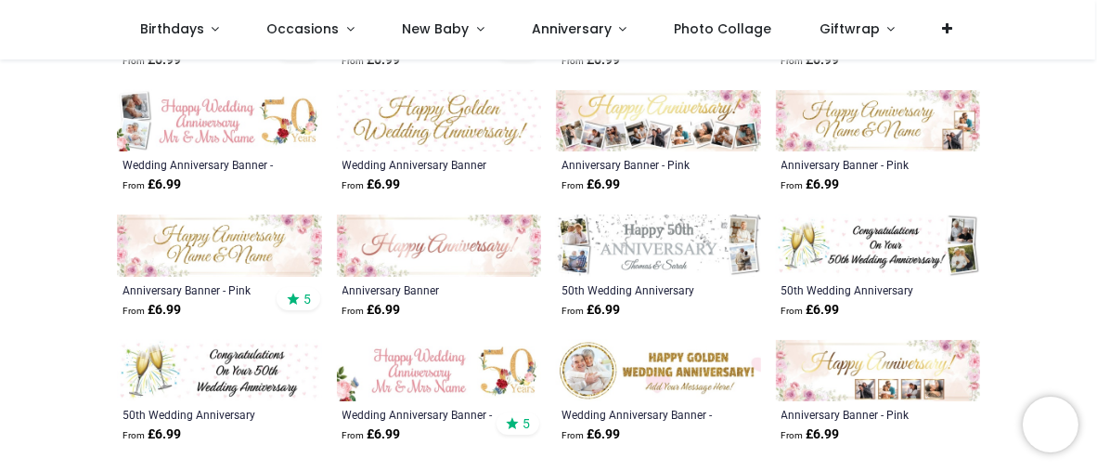
scroll to position [650, 0]
